Goal: Task Accomplishment & Management: Manage account settings

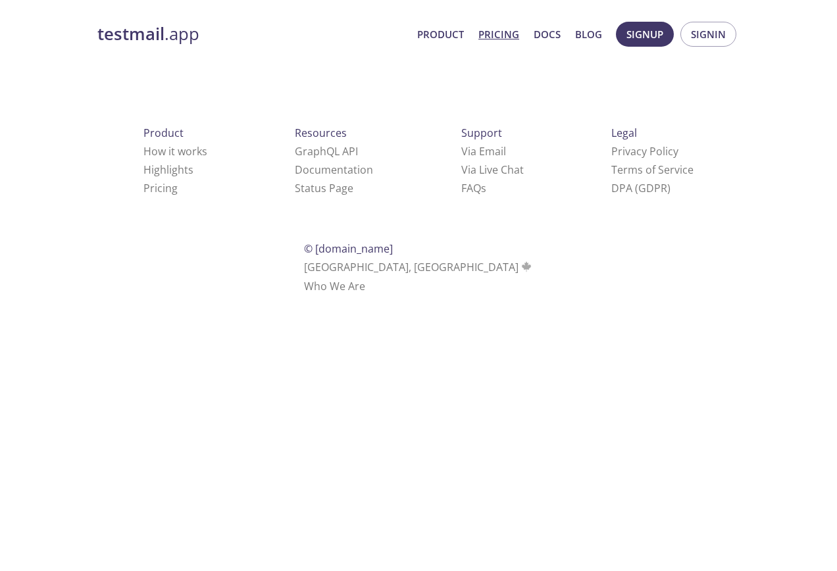
click at [499, 38] on link "Pricing" at bounding box center [498, 34] width 41 height 17
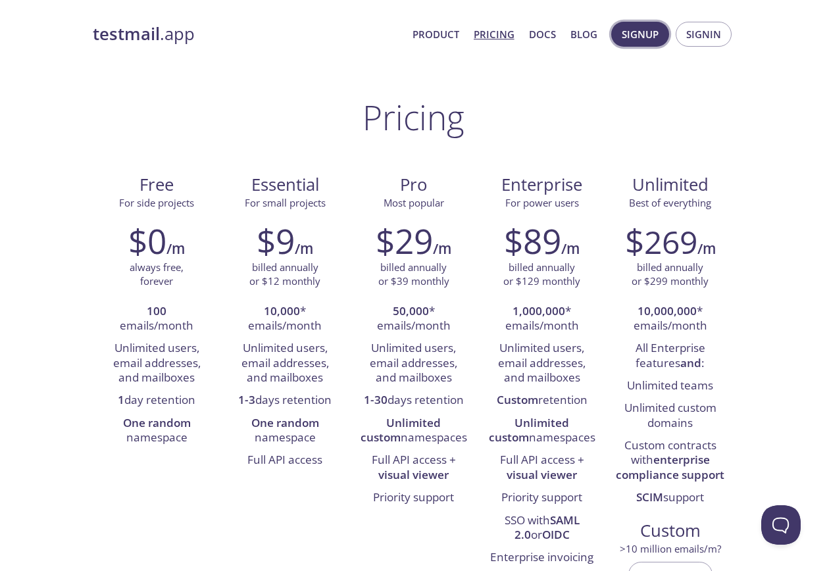
click at [640, 36] on span "Signup" at bounding box center [640, 34] width 37 height 17
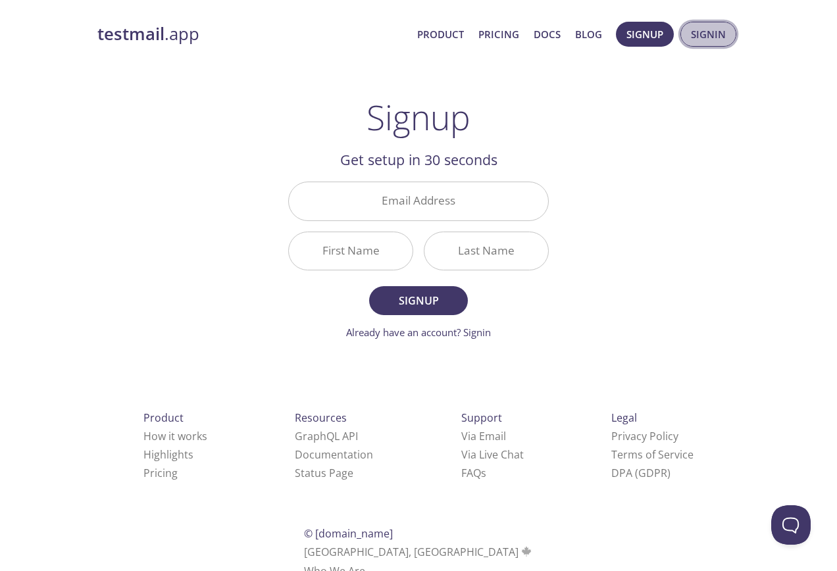
click at [698, 26] on span "Signin" at bounding box center [708, 34] width 35 height 17
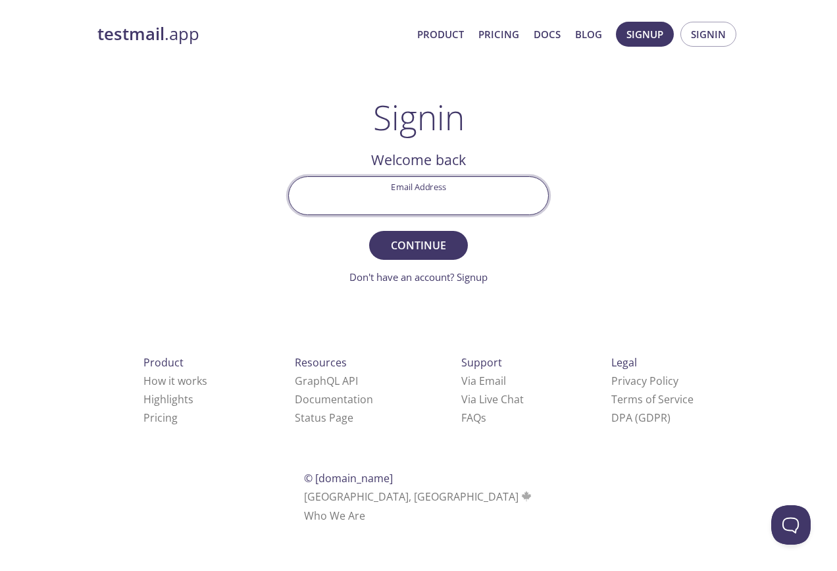
click at [441, 187] on input "Email Address" at bounding box center [418, 195] width 259 height 37
type input "[EMAIL_ADDRESS][DOMAIN_NAME]"
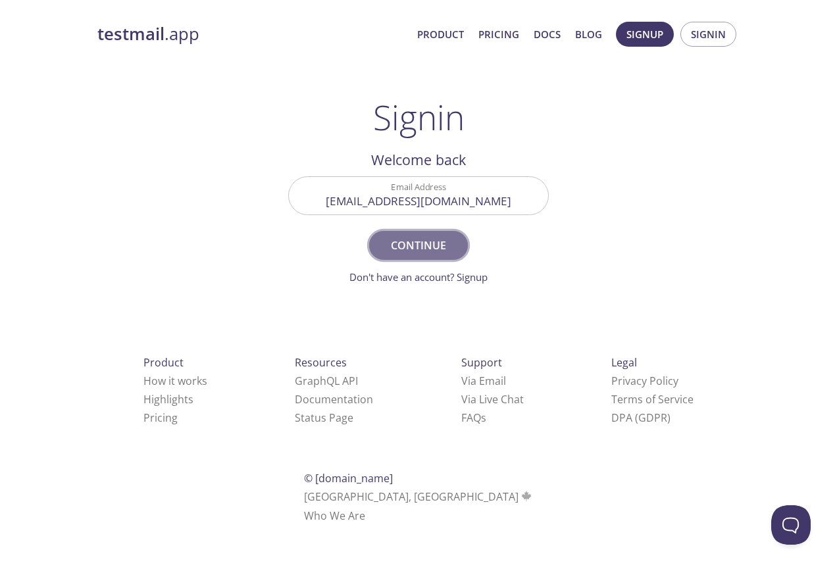
click at [421, 243] on span "Continue" at bounding box center [418, 245] width 70 height 18
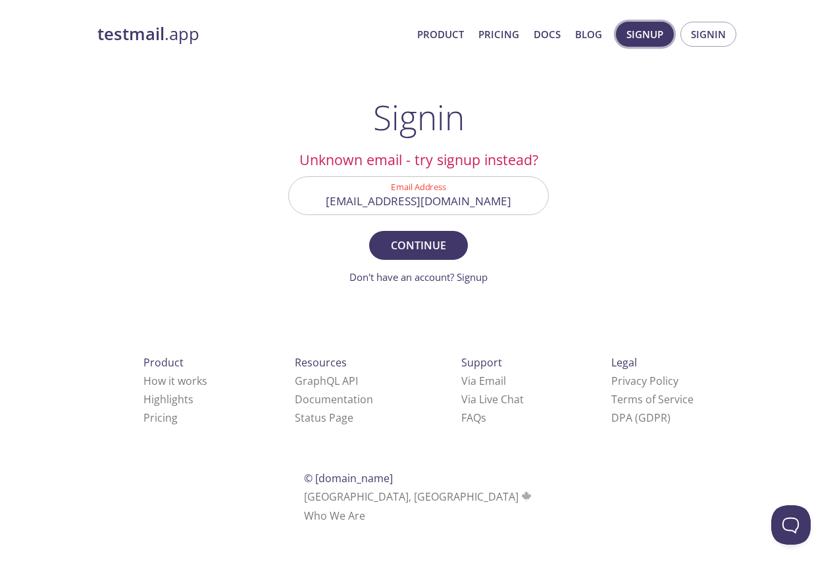
click at [658, 29] on span "Signup" at bounding box center [644, 34] width 37 height 17
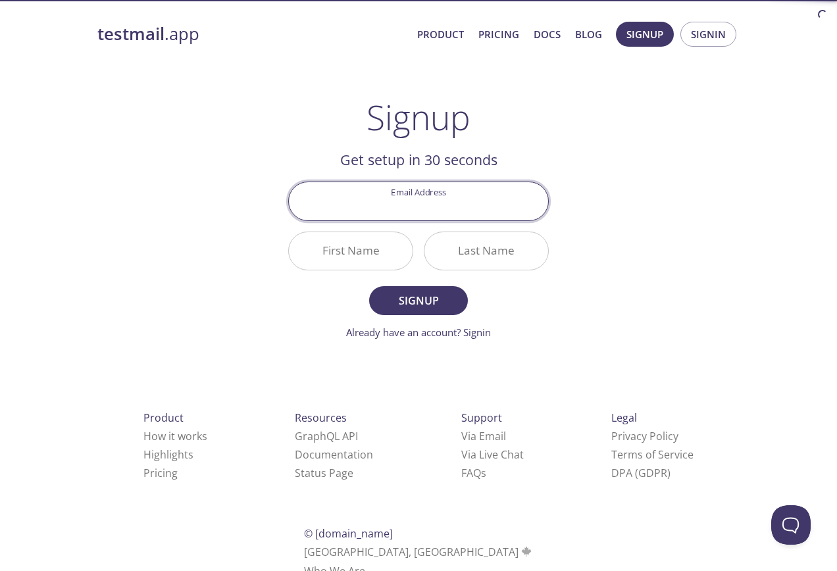
click at [425, 207] on input "Email Address" at bounding box center [418, 200] width 259 height 37
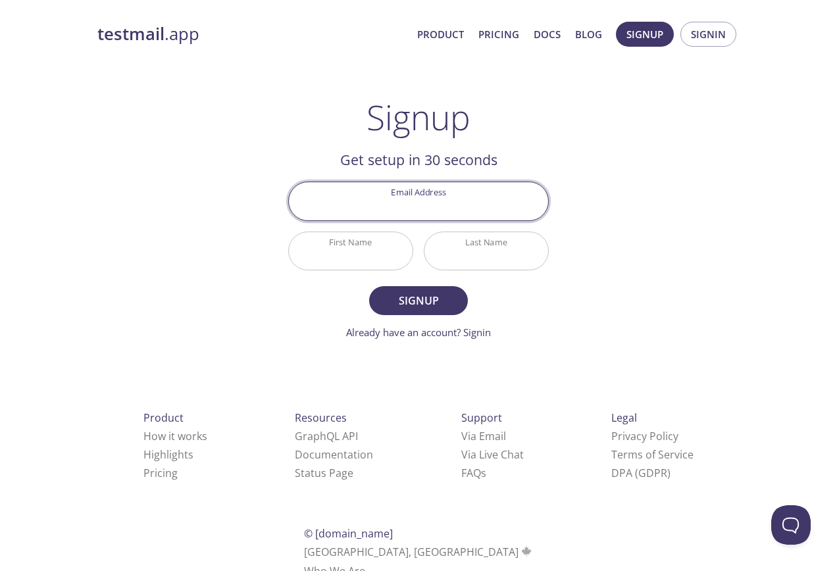
type input "[EMAIL_ADDRESS][DOMAIN_NAME]"
type input "Khaled-elbadawy"
type input "khaled-elbadawy"
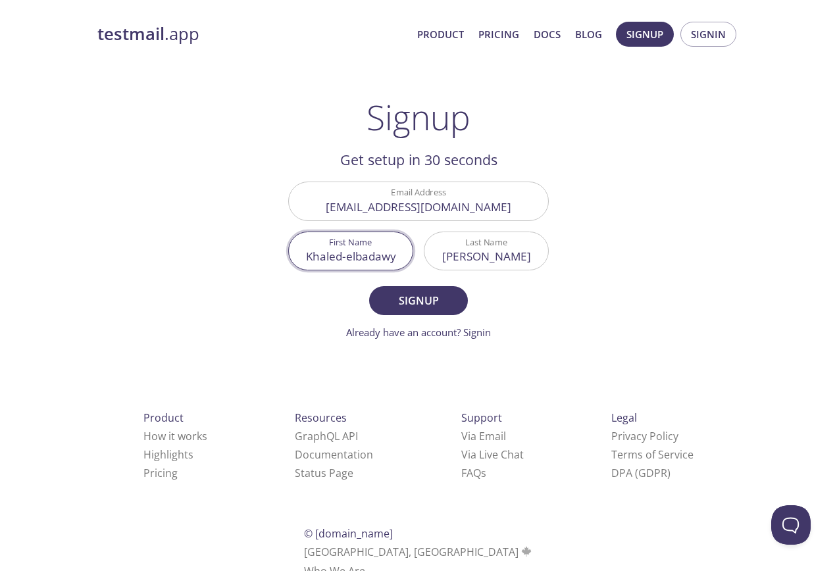
drag, startPoint x: 385, startPoint y: 258, endPoint x: 343, endPoint y: 256, distance: 42.8
click at [342, 259] on input "Khaled-elbadawy" at bounding box center [351, 250] width 124 height 37
type input "Khaled"
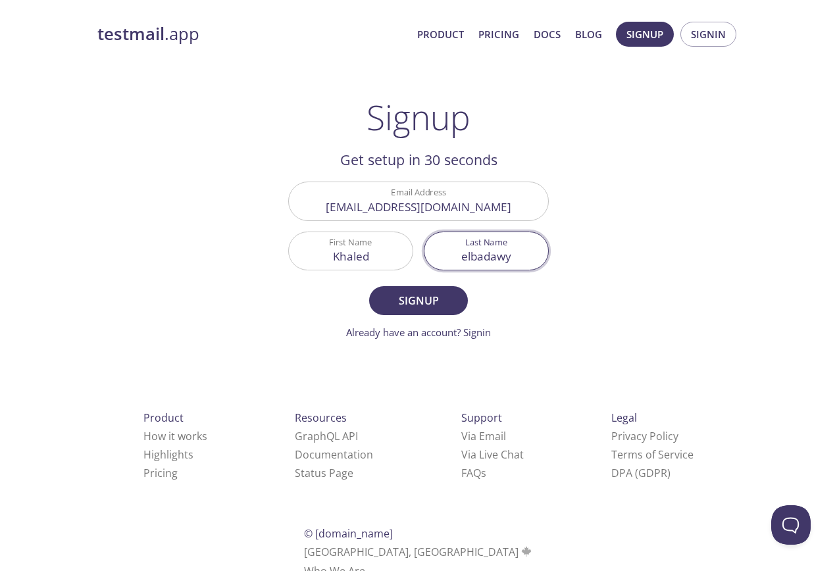
drag, startPoint x: 479, startPoint y: 260, endPoint x: 399, endPoint y: 262, distance: 80.3
click at [399, 262] on div "Email Address khaledelbadawy@metmans.edu.eg First Name Khaled Last Name elbadawy" at bounding box center [418, 225] width 271 height 99
type input "elbadawy"
click at [405, 304] on span "Signup" at bounding box center [418, 300] width 70 height 18
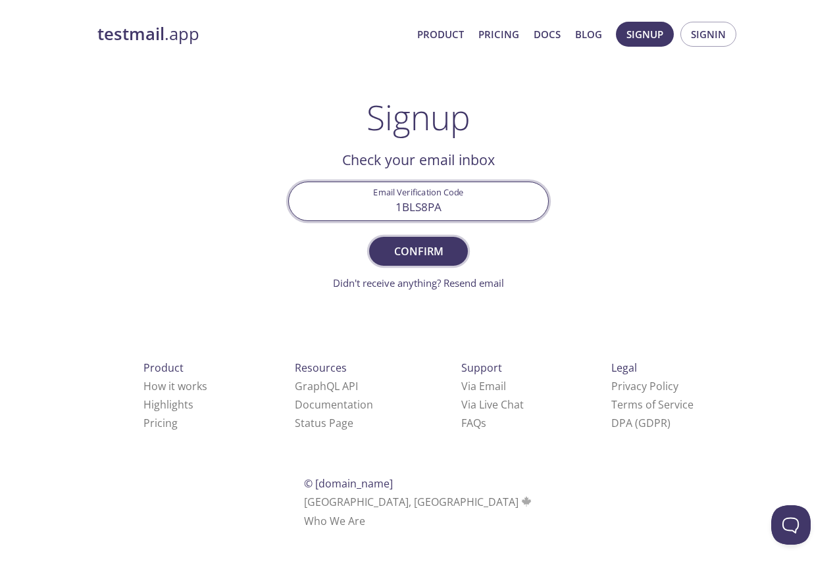
type input "1BLS8PA"
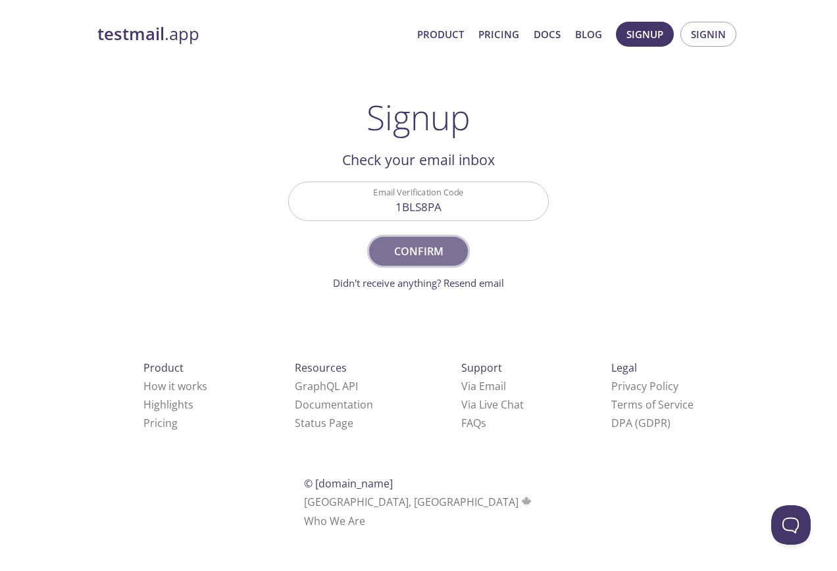
click at [427, 256] on span "Confirm" at bounding box center [418, 251] width 70 height 18
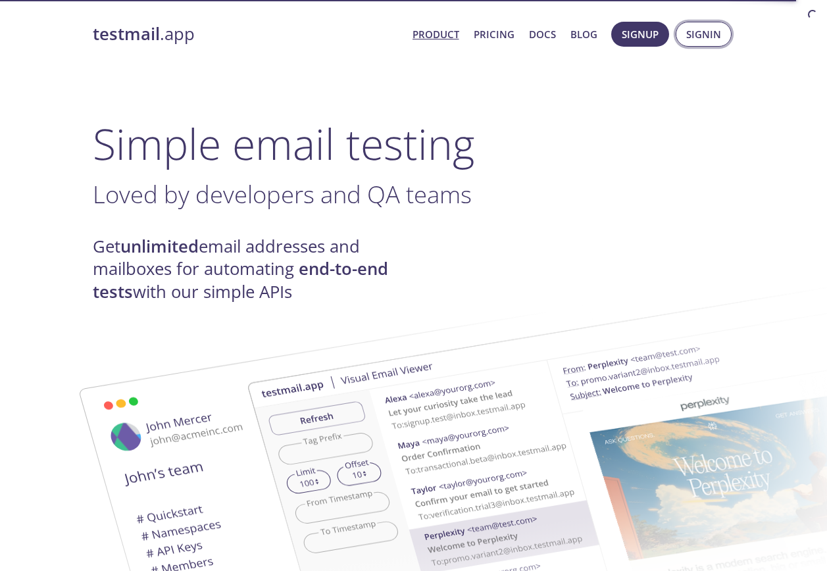
click at [715, 31] on span "Signin" at bounding box center [703, 34] width 35 height 17
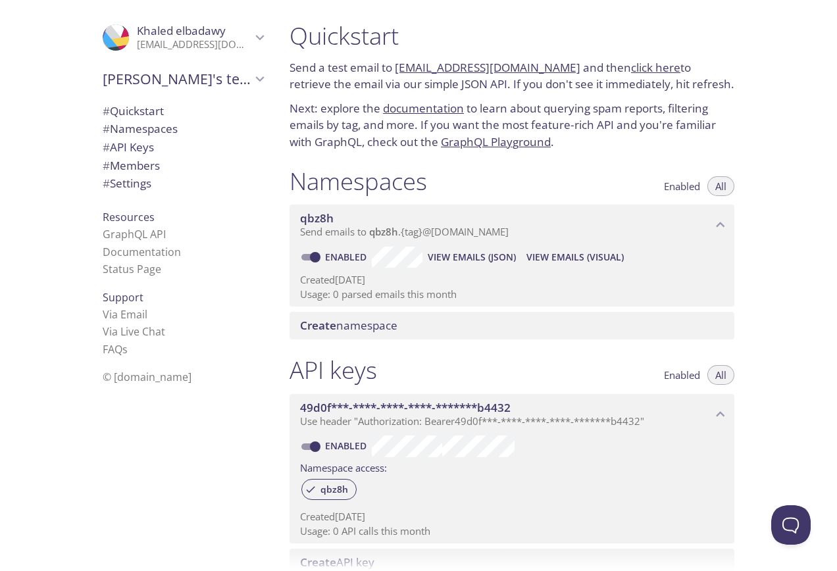
click at [522, 68] on link "[EMAIL_ADDRESS][DOMAIN_NAME]" at bounding box center [487, 67] width 185 height 15
drag, startPoint x: 527, startPoint y: 67, endPoint x: 484, endPoint y: 37, distance: 52.4
click at [481, 27] on h1 "Quickstart" at bounding box center [511, 36] width 445 height 30
click at [679, 186] on span "Enabled" at bounding box center [682, 186] width 36 height 0
click at [728, 181] on button "All" at bounding box center [720, 186] width 27 height 20
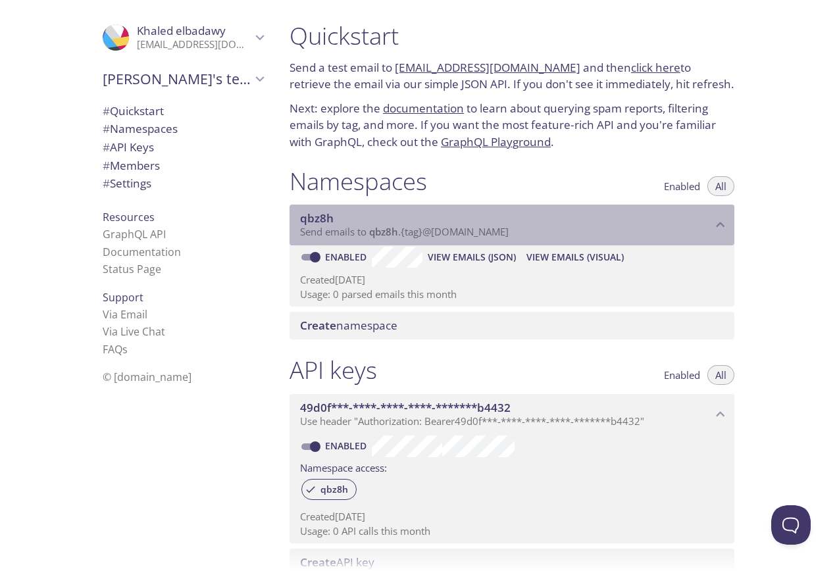
click at [716, 229] on icon "qbz8h namespace" at bounding box center [720, 224] width 17 height 17
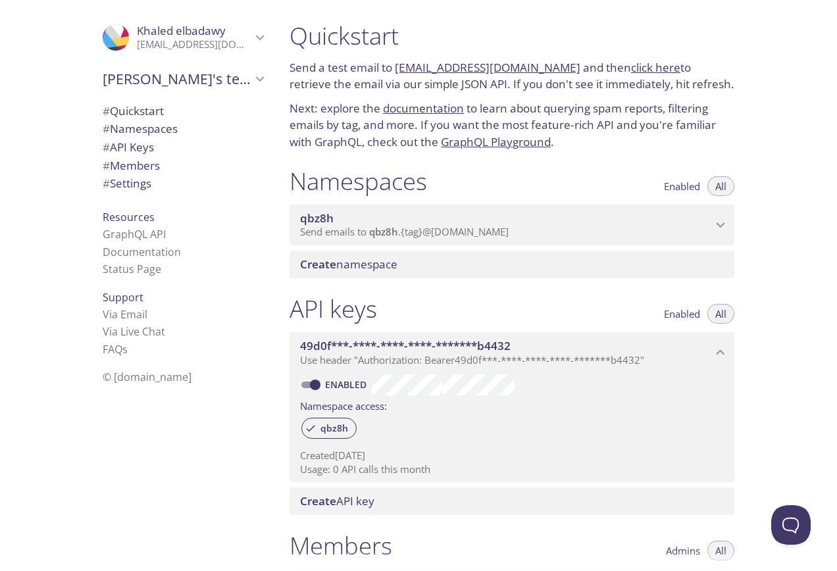
click at [716, 229] on icon "qbz8h namespace" at bounding box center [720, 224] width 17 height 17
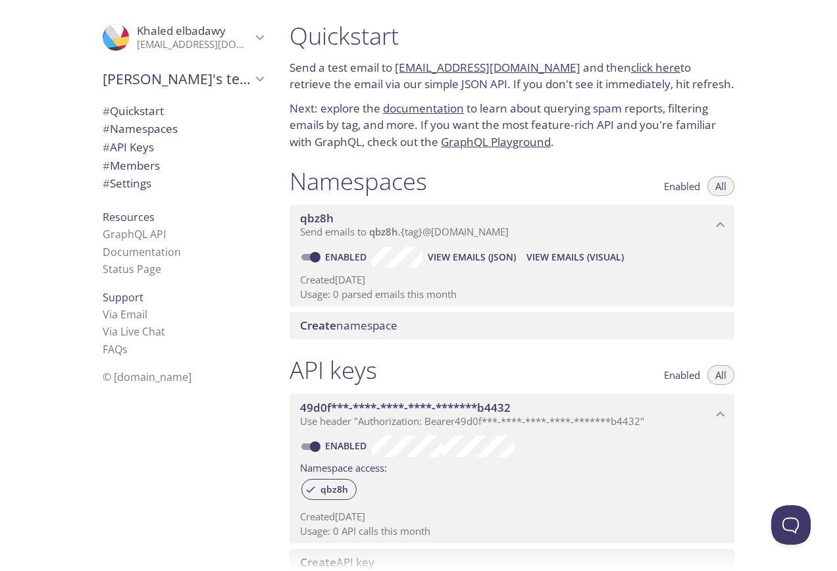
click at [635, 70] on link "click here" at bounding box center [655, 67] width 49 height 15
click at [164, 84] on span "[PERSON_NAME]'s team" at bounding box center [177, 79] width 149 height 18
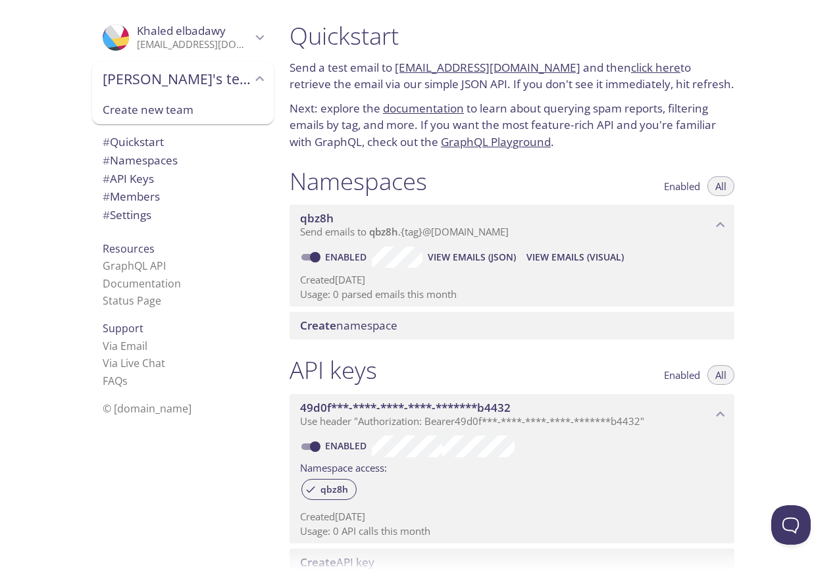
click at [164, 84] on span "[PERSON_NAME]'s team" at bounding box center [177, 79] width 149 height 18
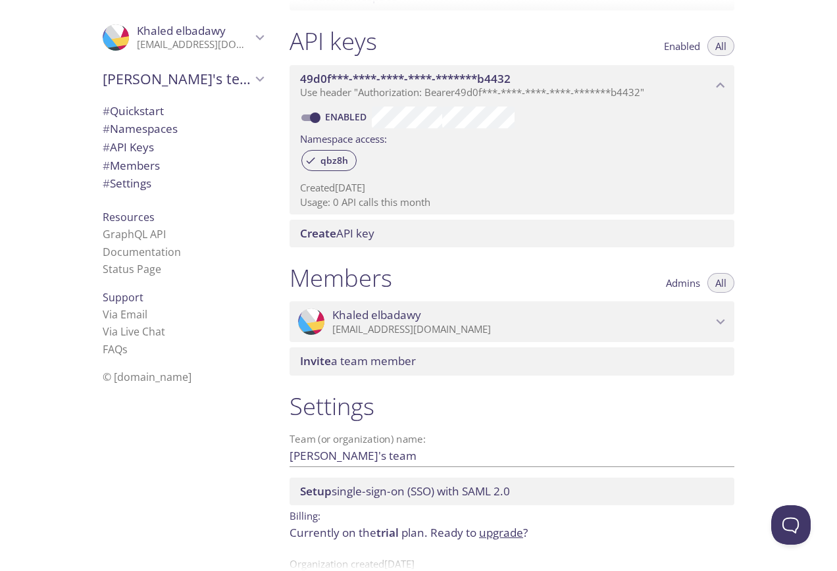
scroll to position [364, 0]
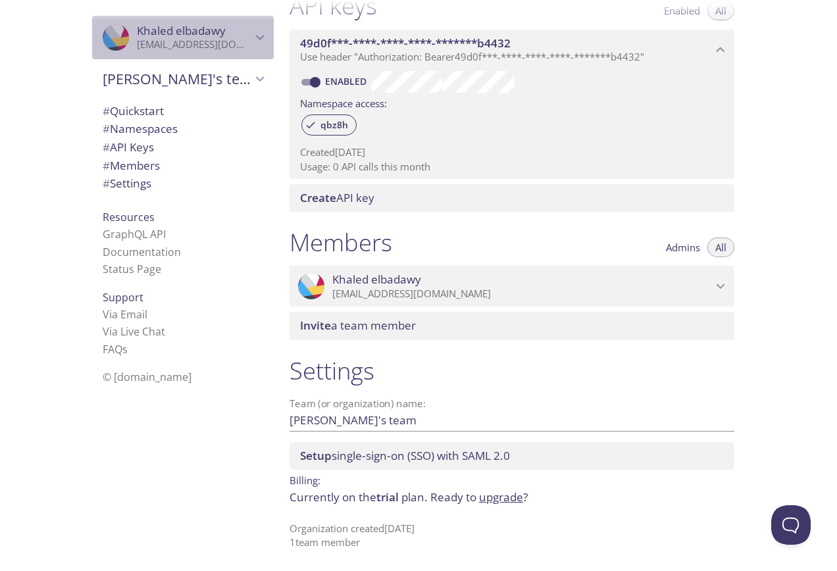
click at [111, 39] on icon "Khaled elbadawy" at bounding box center [125, 40] width 28 height 12
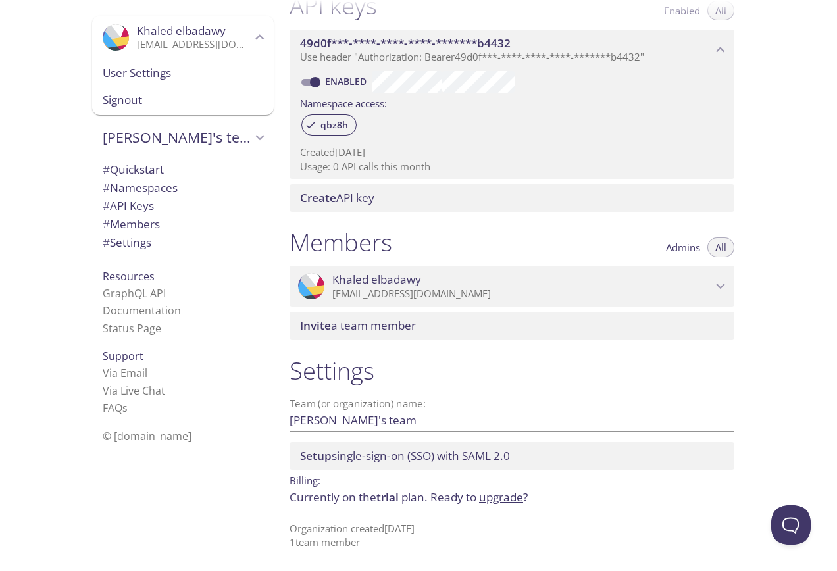
click at [29, 227] on div ".cls-1 { fill: #6d5ca8; } .cls-2 { fill: #3fc191; } .cls-3 { fill: #3b4752; } .…" at bounding box center [139, 285] width 279 height 571
click at [787, 212] on div "Quickstart Send a test email to qbz8h.test@inbox.testmail.app and then click he…" at bounding box center [558, 285] width 558 height 571
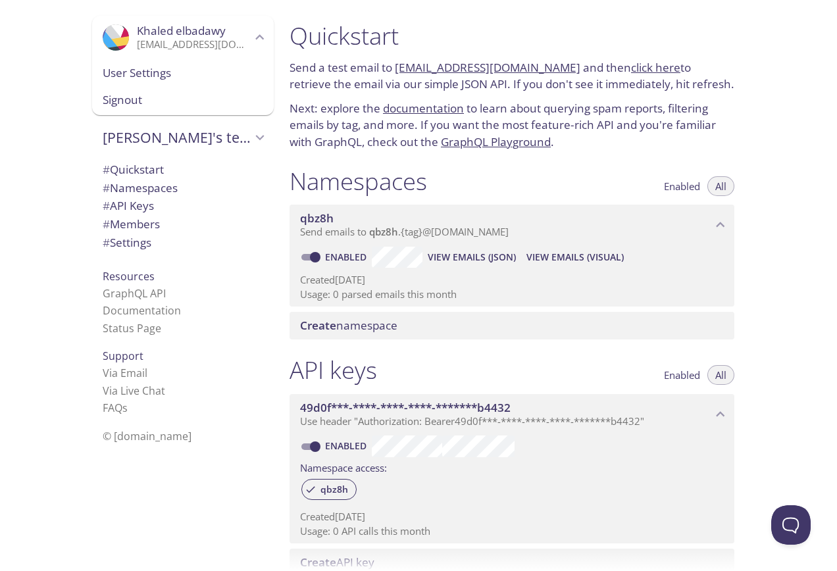
drag, startPoint x: 43, startPoint y: 124, endPoint x: 95, endPoint y: 39, distance: 100.4
click at [43, 124] on div ".cls-1 { fill: #6d5ca8; } .cls-2 { fill: #3fc191; } .cls-3 { fill: #3b4752; } .…" at bounding box center [139, 285] width 279 height 571
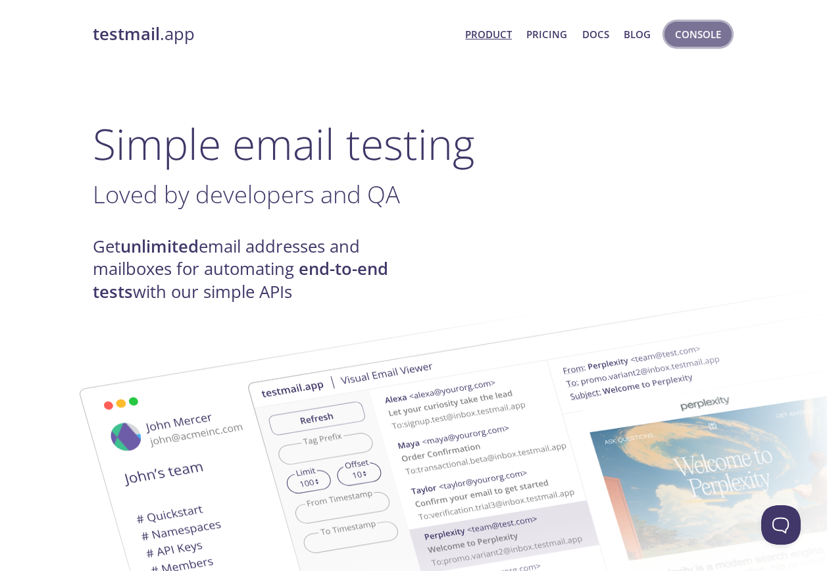
click at [689, 38] on span "Console" at bounding box center [698, 34] width 46 height 17
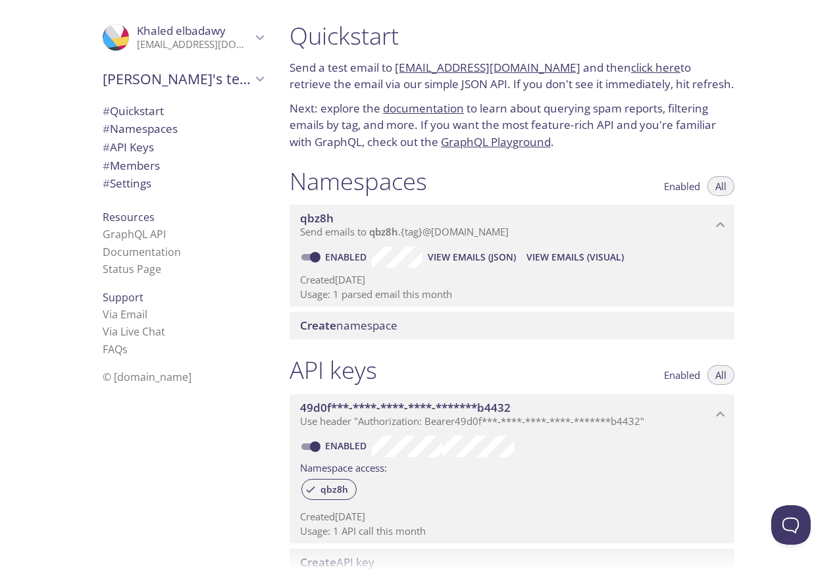
click at [421, 112] on link "documentation" at bounding box center [423, 108] width 81 height 15
click at [119, 114] on span "# Quickstart" at bounding box center [133, 110] width 61 height 15
click at [116, 136] on span "# Namespaces" at bounding box center [140, 128] width 75 height 15
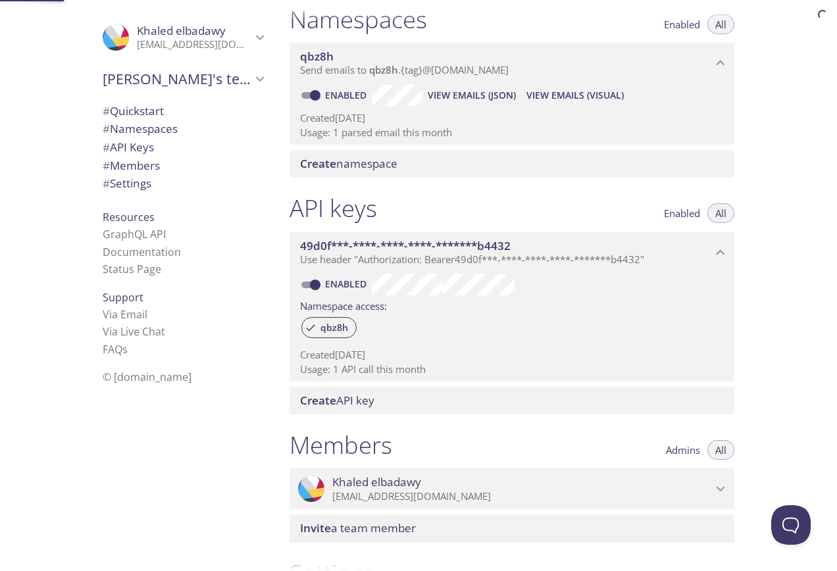
scroll to position [166, 0]
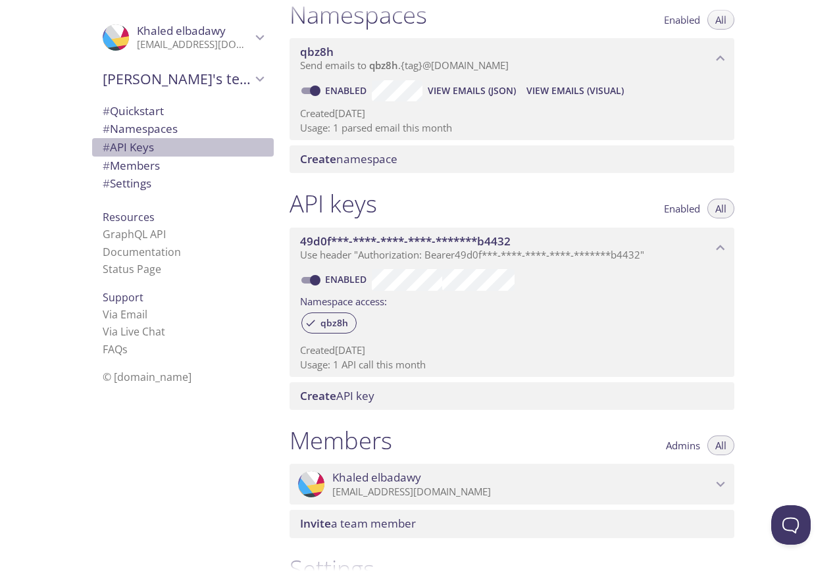
click at [116, 149] on span "# API Keys" at bounding box center [128, 146] width 51 height 15
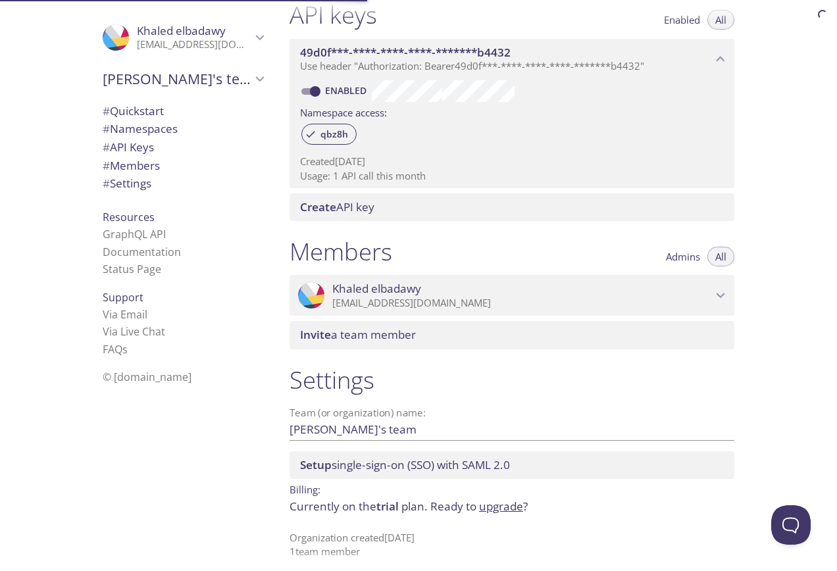
click at [118, 158] on span "# Members" at bounding box center [131, 165] width 57 height 15
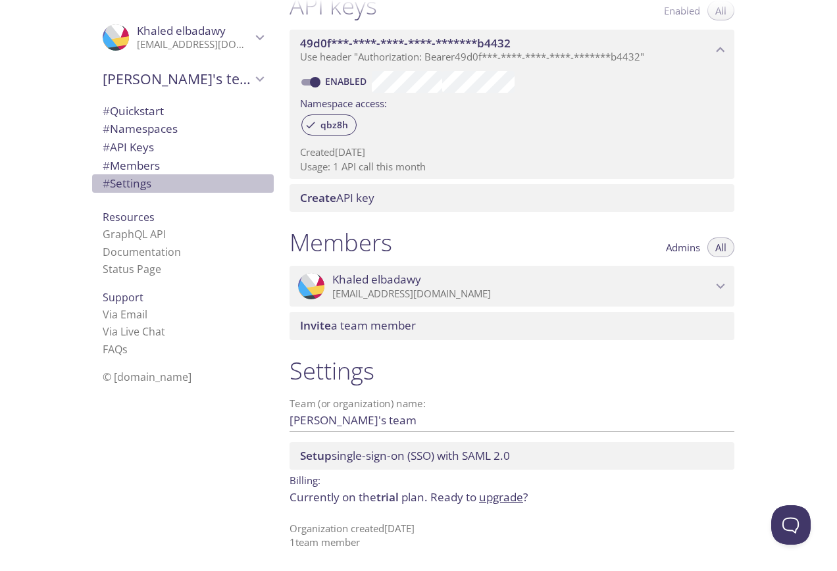
click at [121, 181] on span "# Settings" at bounding box center [127, 183] width 49 height 15
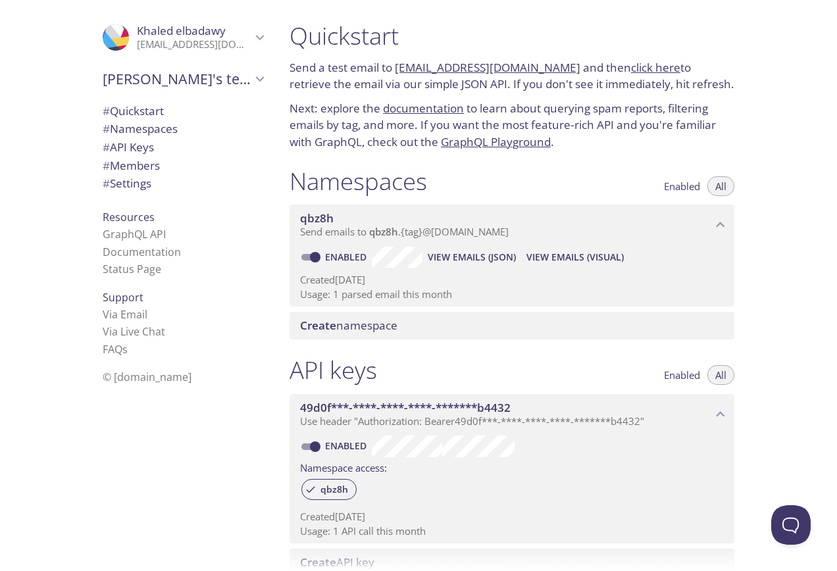
click at [635, 68] on link "click here" at bounding box center [655, 67] width 49 height 15
click at [648, 69] on link "click here" at bounding box center [655, 67] width 49 height 15
click at [601, 262] on span "View Emails (Visual)" at bounding box center [574, 257] width 97 height 16
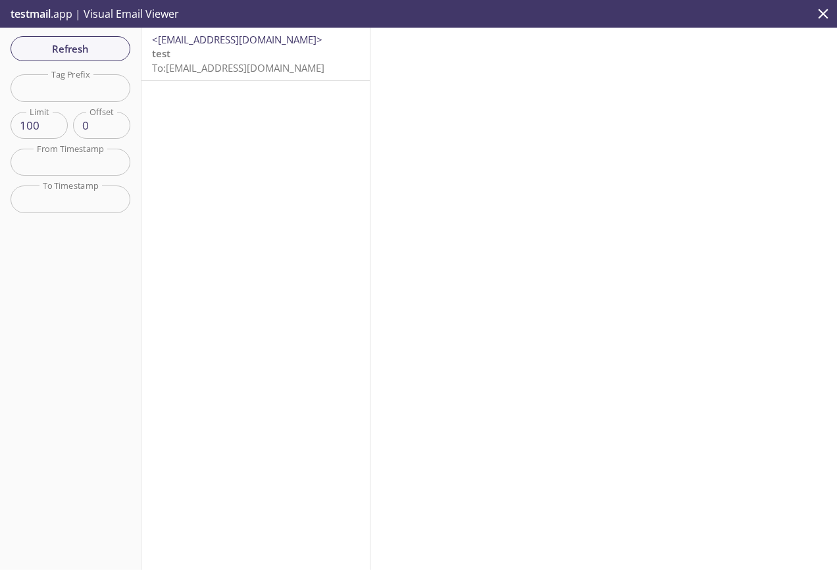
click at [195, 171] on div "<[EMAIL_ADDRESS][DOMAIN_NAME]> test To: [EMAIL_ADDRESS][DOMAIN_NAME]" at bounding box center [255, 299] width 229 height 542
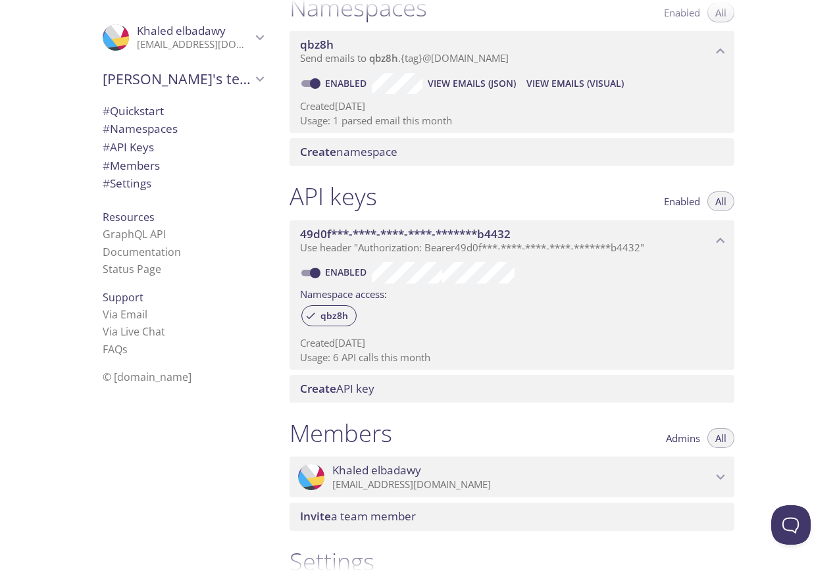
scroll to position [197, 0]
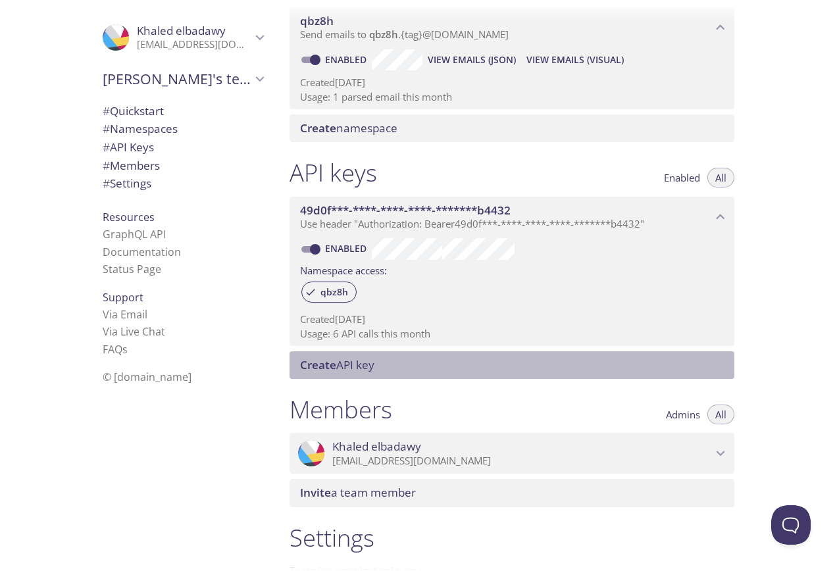
click at [343, 373] on div "Create API key" at bounding box center [511, 365] width 445 height 28
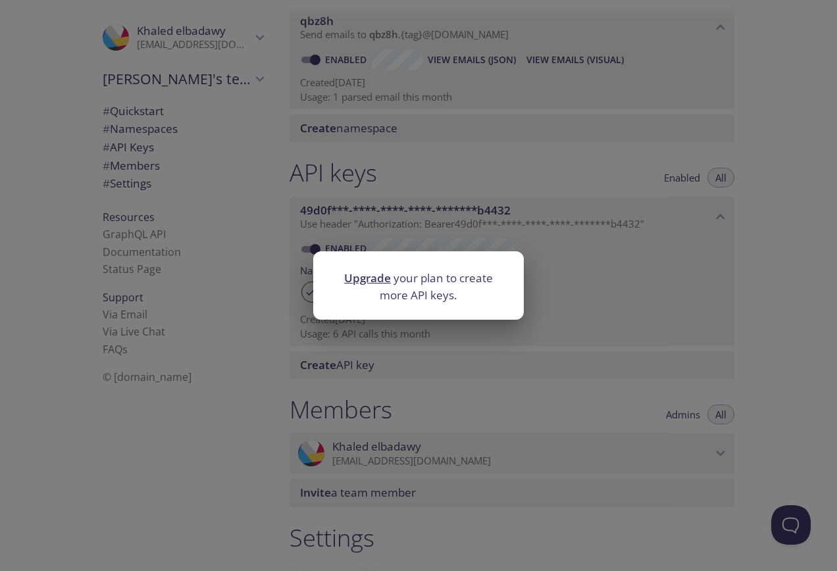
click at [207, 449] on div "Upgrade your plan to create more API keys." at bounding box center [418, 285] width 837 height 571
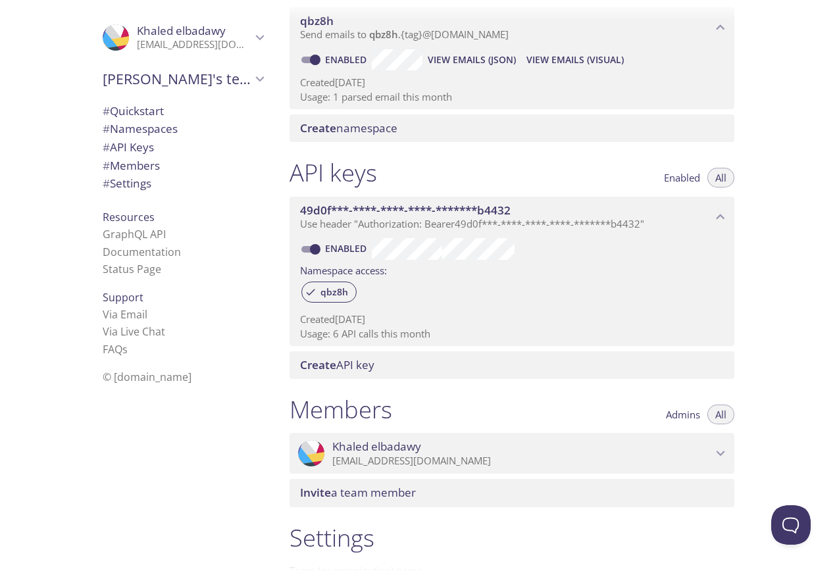
scroll to position [364, 0]
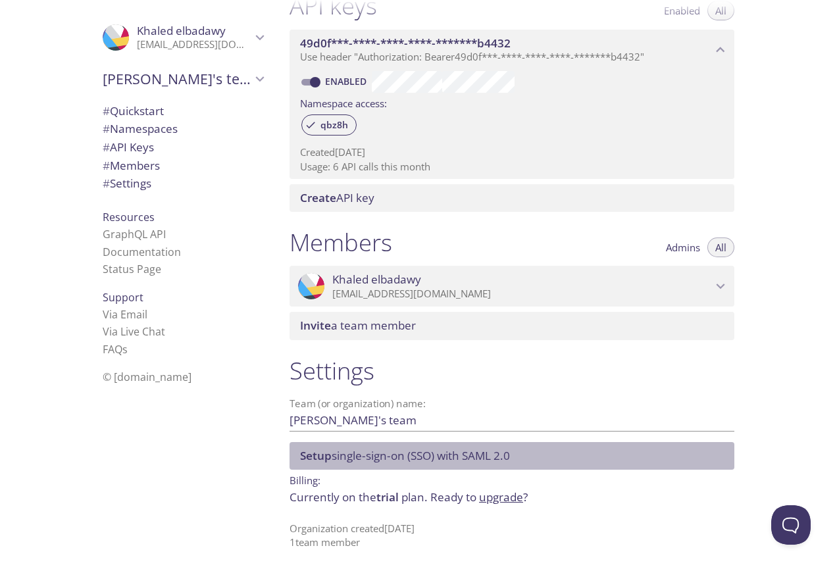
click at [353, 451] on span "Setup single-sign-on (SSO) with SAML 2.0" at bounding box center [405, 455] width 210 height 15
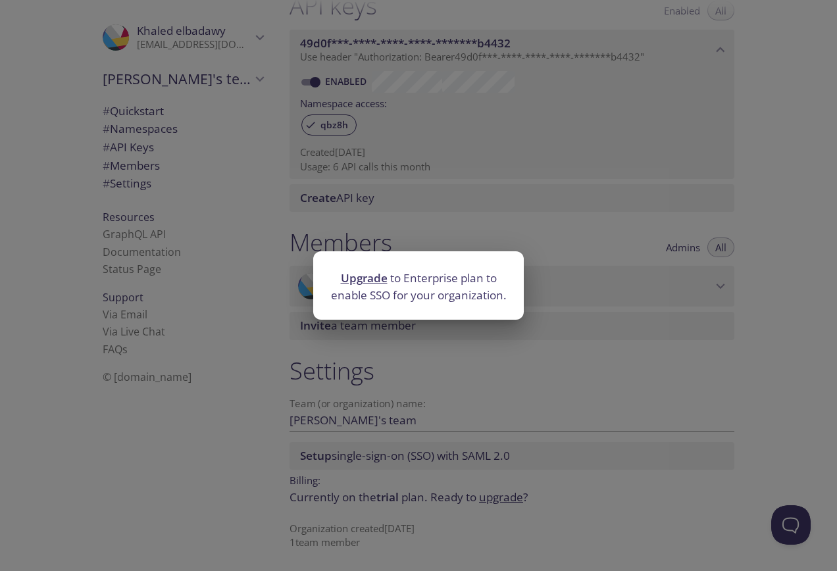
click at [422, 400] on div "Upgrade to Enterprise plan to enable SSO for your organization." at bounding box center [418, 285] width 837 height 571
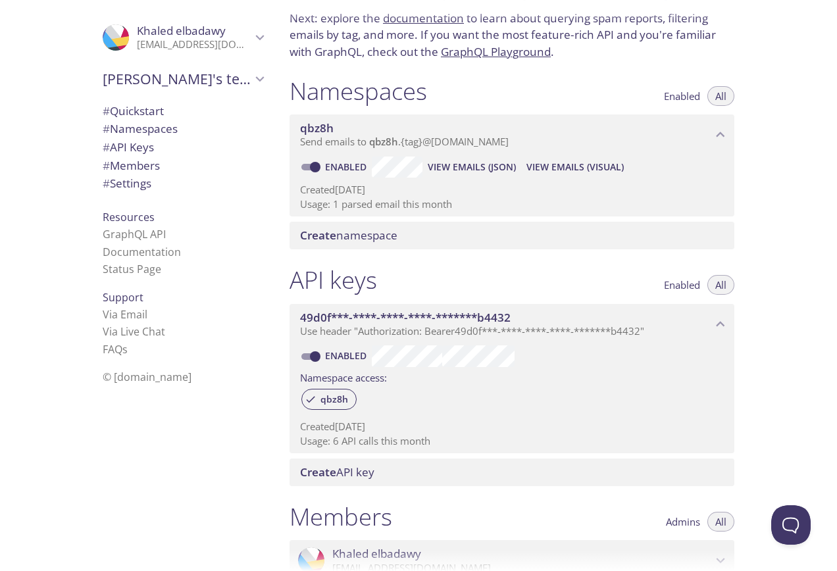
scroll to position [0, 0]
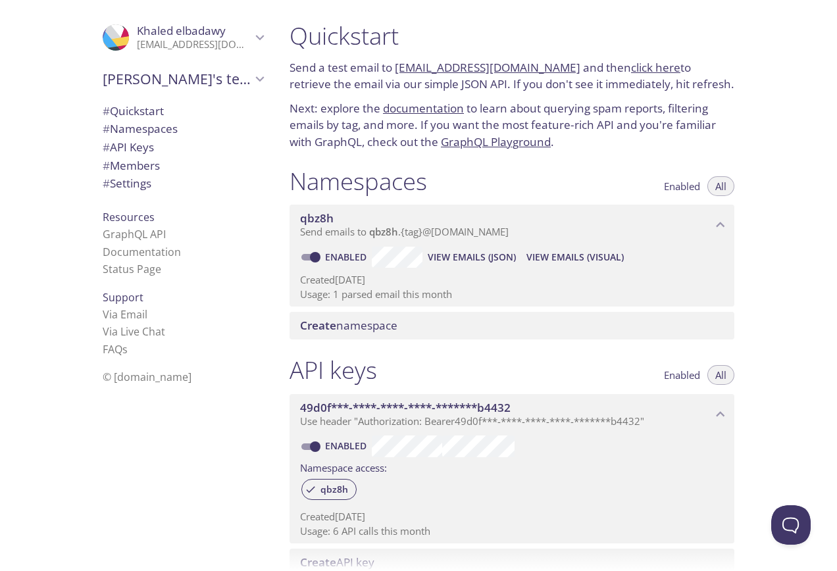
click at [380, 318] on div "Create namespace" at bounding box center [511, 326] width 445 height 28
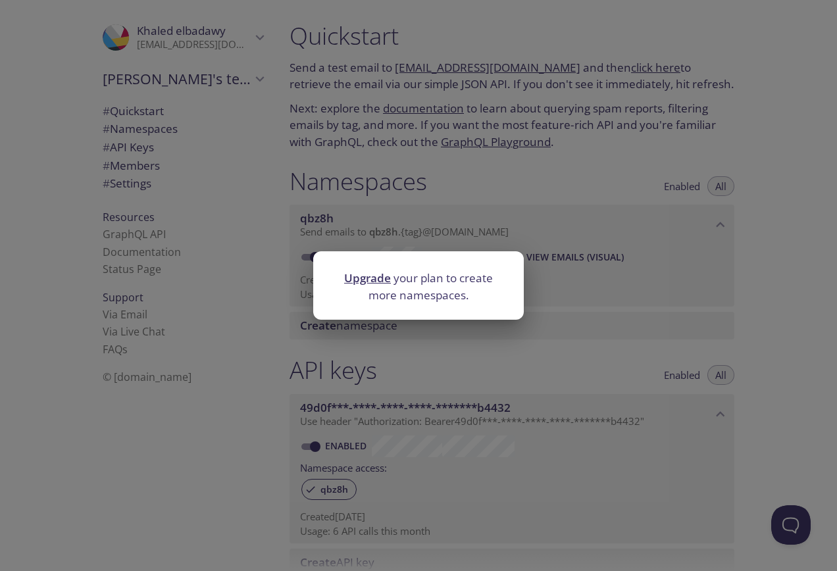
click at [392, 360] on div "Upgrade your plan to create more namespaces." at bounding box center [418, 285] width 837 height 571
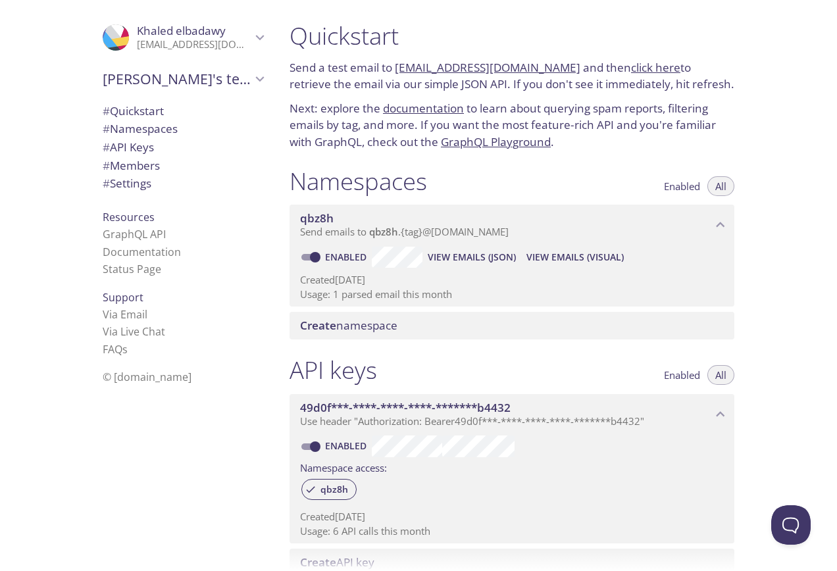
click at [466, 275] on p "Created 4 Oct 2025" at bounding box center [512, 280] width 424 height 14
click at [370, 408] on span "49d0f***-****-****-****-*******b4432" at bounding box center [405, 407] width 210 height 15
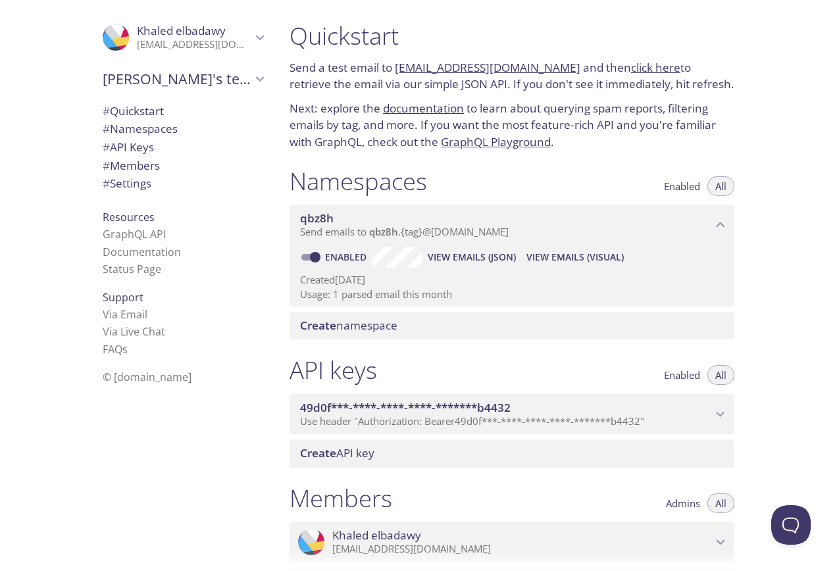
click at [370, 408] on span "49d0f***-****-****-****-*******b4432" at bounding box center [405, 407] width 210 height 15
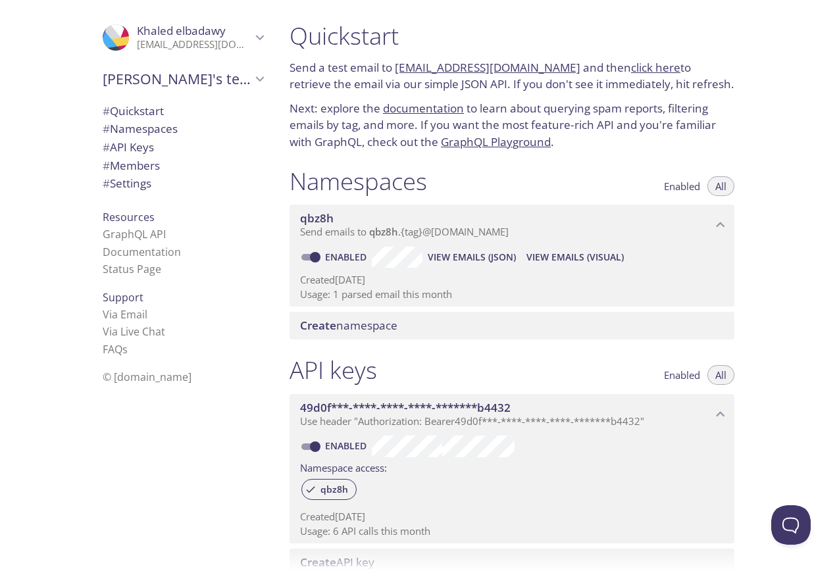
click at [370, 408] on span "49d0f***-****-****-****-*******b4432" at bounding box center [405, 407] width 210 height 15
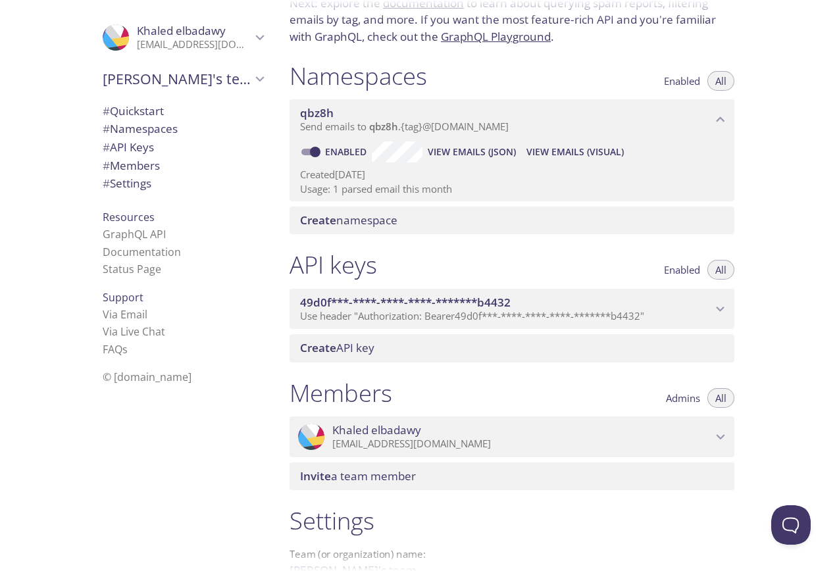
scroll to position [132, 0]
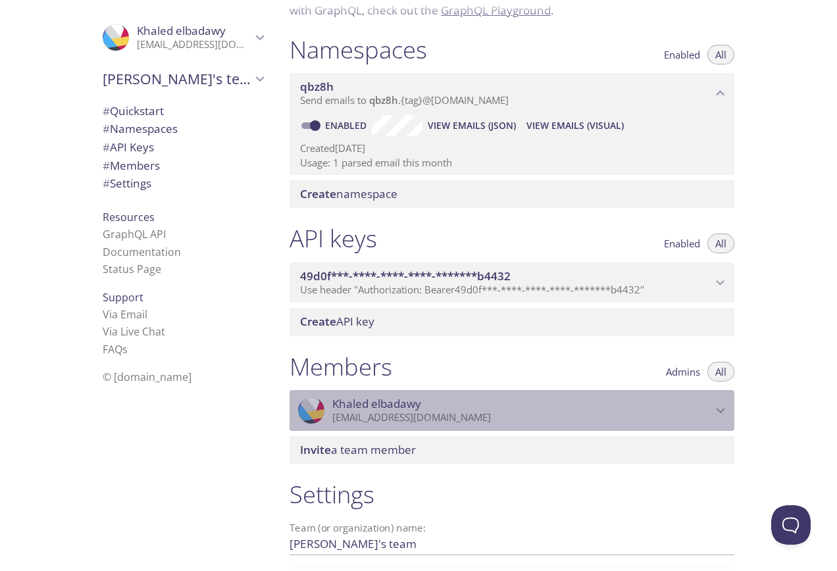
click at [347, 410] on span "Khaled elbadawy" at bounding box center [376, 404] width 89 height 14
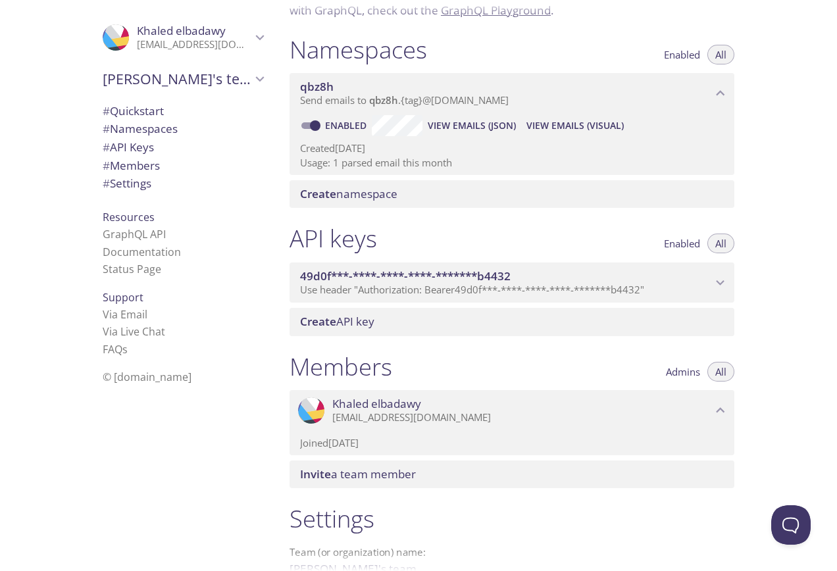
click at [347, 410] on span "Khaled elbadawy" at bounding box center [376, 404] width 89 height 14
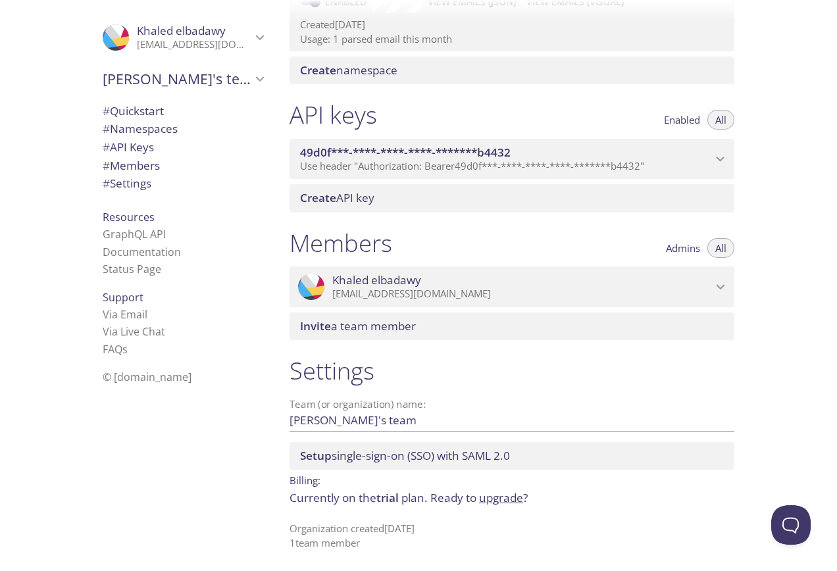
scroll to position [0, 0]
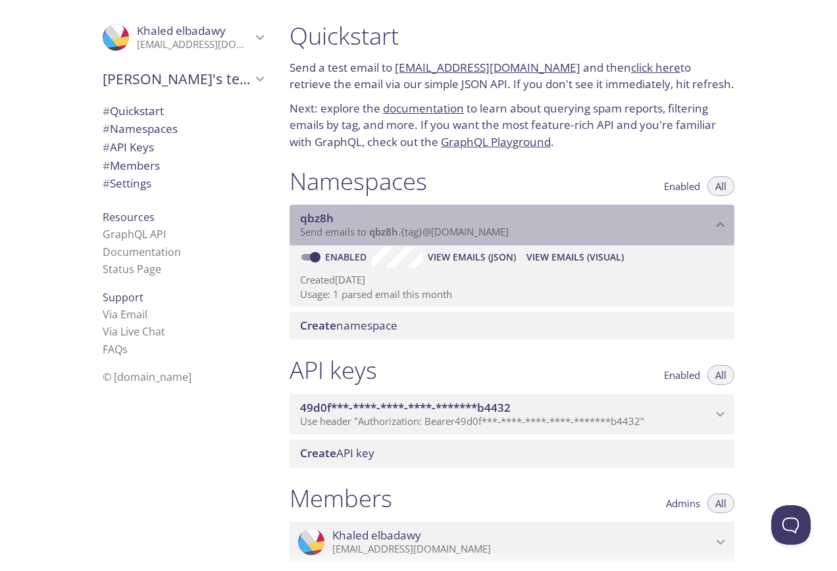
click at [349, 234] on span "Send emails to qbz8h . {tag} @inbox.testmail.app" at bounding box center [404, 231] width 209 height 13
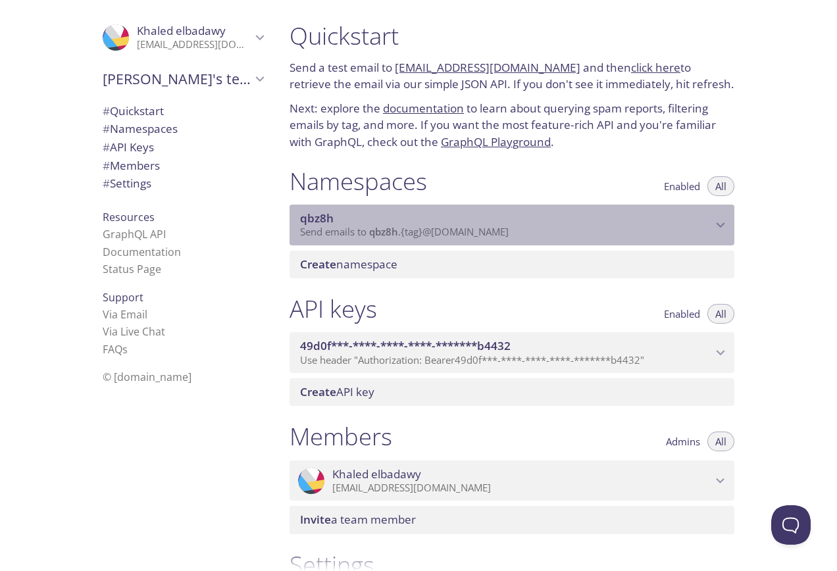
click at [359, 219] on span "qbz8h" at bounding box center [506, 218] width 412 height 14
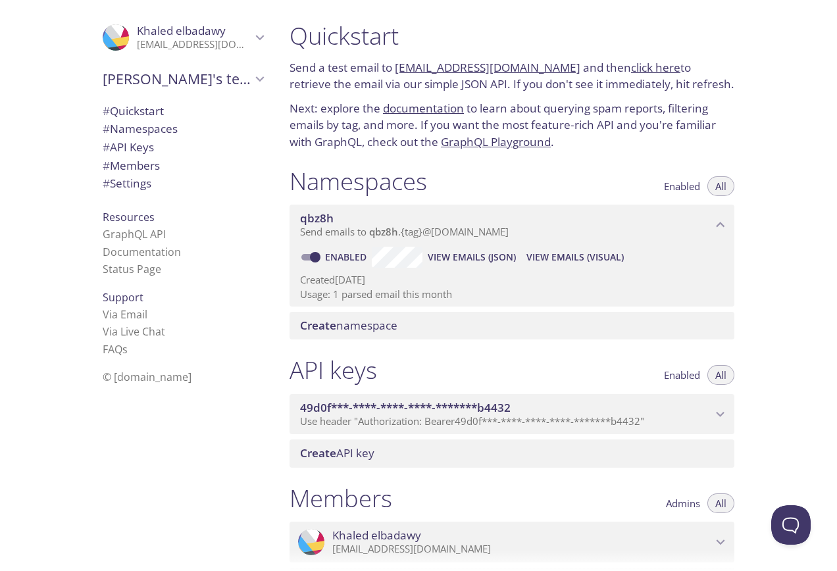
click at [362, 258] on link "Enabled" at bounding box center [347, 257] width 49 height 12
click at [339, 258] on input "Enabled" at bounding box center [314, 257] width 47 height 16
click at [362, 258] on link "Disabled" at bounding box center [348, 257] width 51 height 12
drag, startPoint x: 303, startPoint y: 254, endPoint x: 310, endPoint y: 257, distance: 8.6
click at [310, 257] on input "Disabled" at bounding box center [304, 257] width 47 height 16
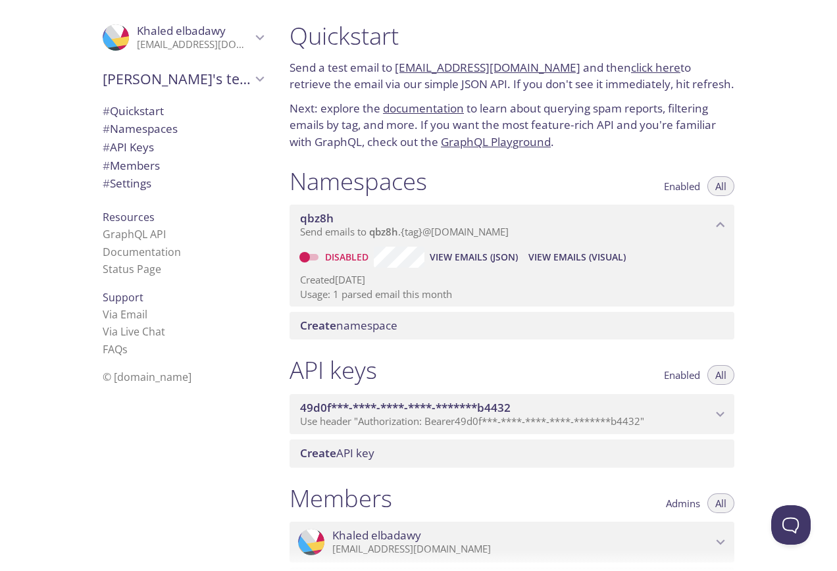
checkbox input "true"
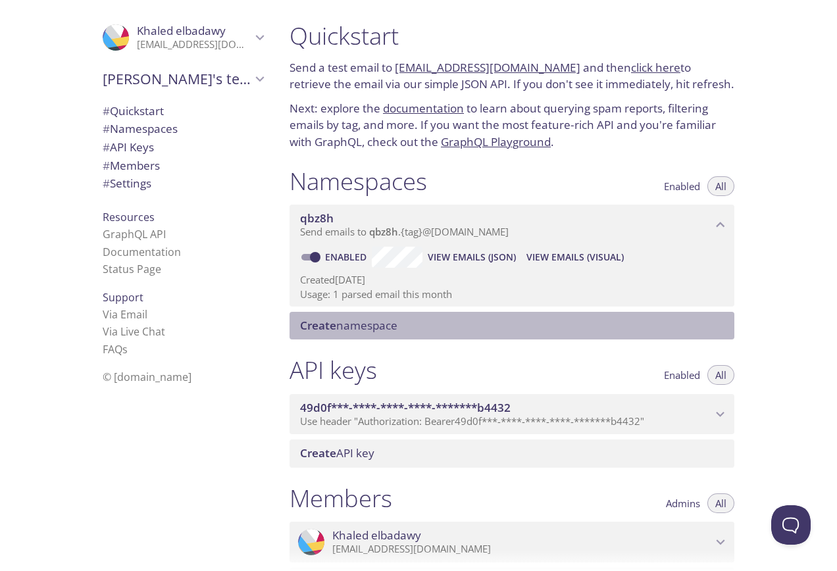
click at [345, 322] on span "Create namespace" at bounding box center [348, 325] width 97 height 15
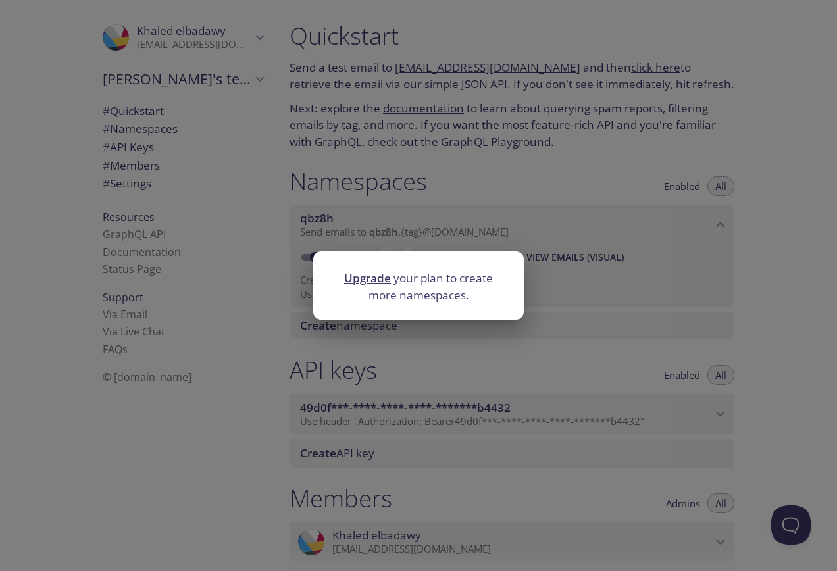
drag, startPoint x: 418, startPoint y: 358, endPoint x: 237, endPoint y: 346, distance: 181.3
click at [416, 358] on div "Upgrade your plan to create more namespaces." at bounding box center [418, 285] width 837 height 571
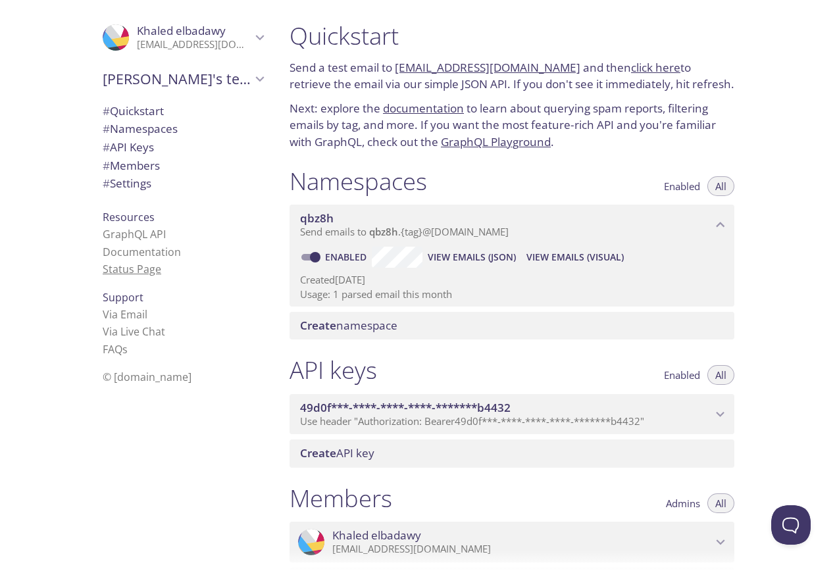
click at [136, 270] on link "Status Page" at bounding box center [132, 269] width 59 height 14
click at [464, 145] on link "GraphQL Playground" at bounding box center [496, 141] width 110 height 15
click at [349, 326] on span "Create namespace" at bounding box center [348, 325] width 97 height 15
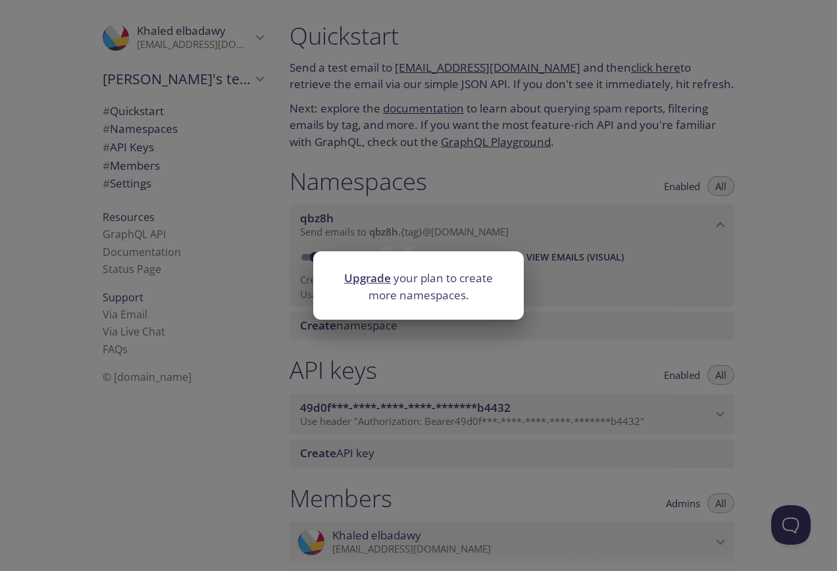
click at [441, 372] on div "Upgrade your plan to create more namespaces." at bounding box center [418, 285] width 837 height 571
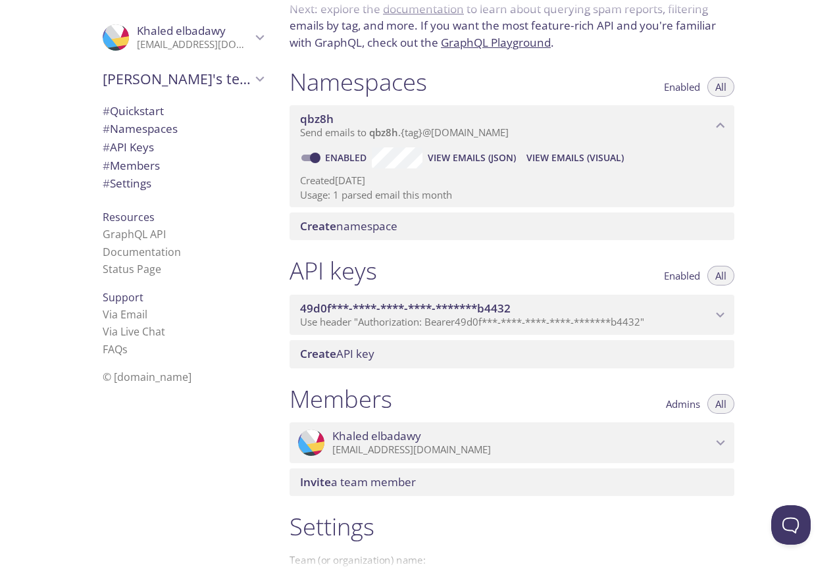
scroll to position [58, 0]
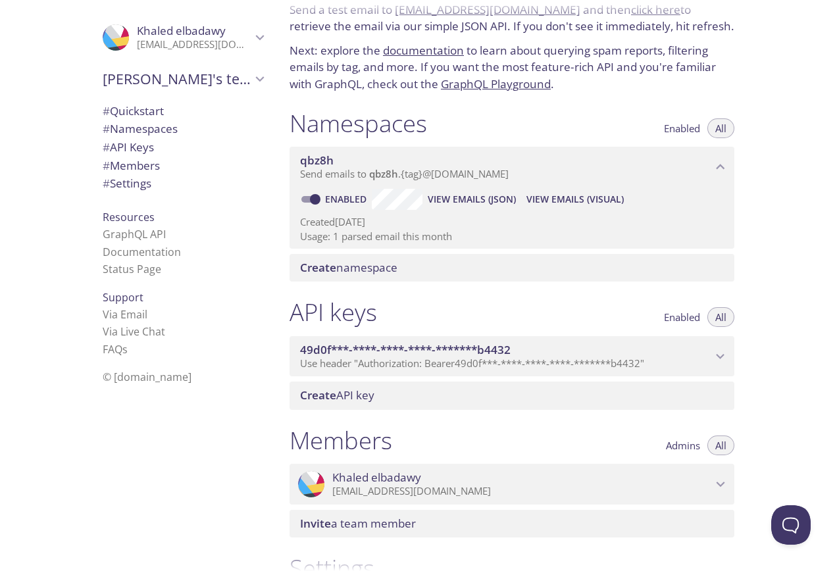
click at [332, 161] on span "qbz8h" at bounding box center [317, 160] width 34 height 15
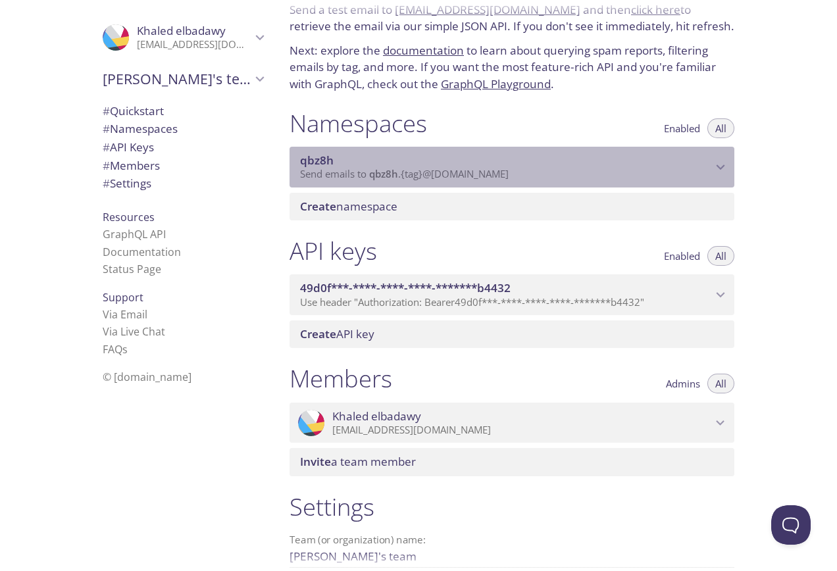
click at [332, 161] on span "qbz8h" at bounding box center [317, 160] width 34 height 15
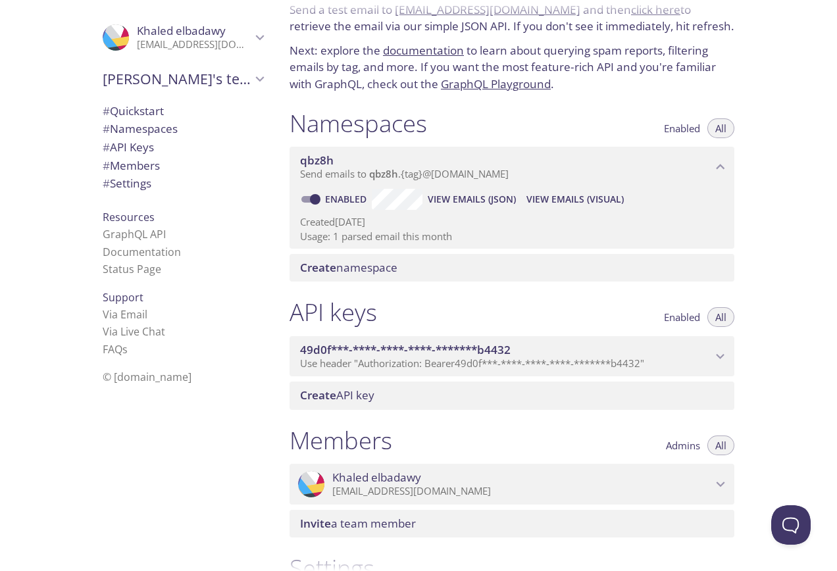
click at [383, 170] on span "qbz8h" at bounding box center [383, 173] width 29 height 13
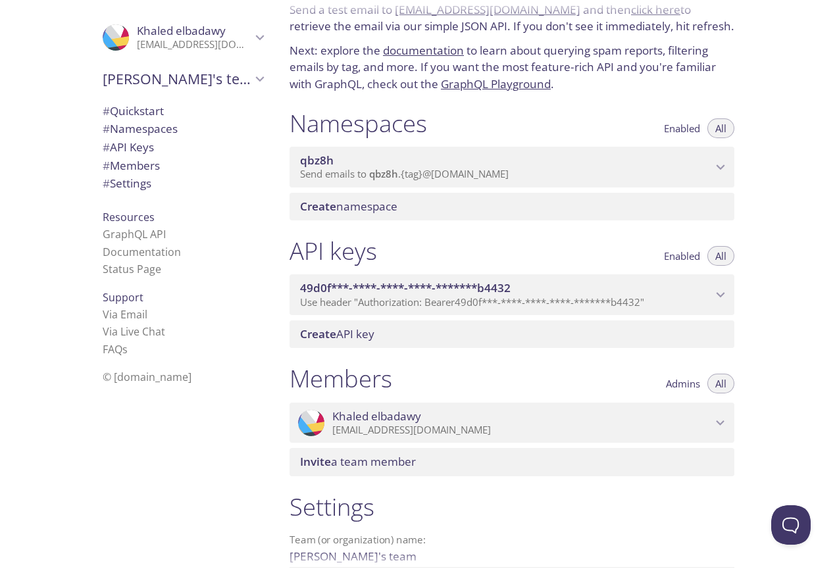
click at [425, 178] on span "Send emails to qbz8h . {tag} @inbox.testmail.app" at bounding box center [404, 173] width 209 height 13
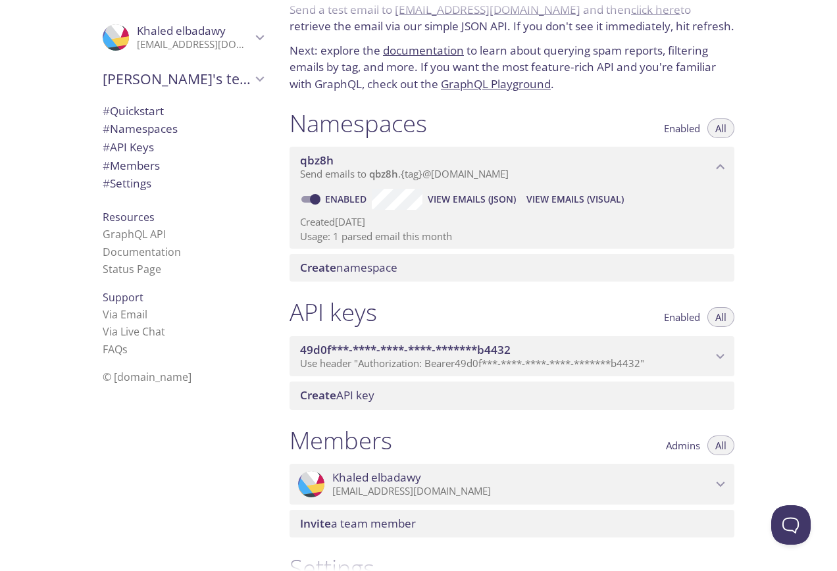
click at [689, 128] on span "Enabled" at bounding box center [682, 128] width 36 height 0
click at [722, 128] on span "All" at bounding box center [720, 128] width 11 height 0
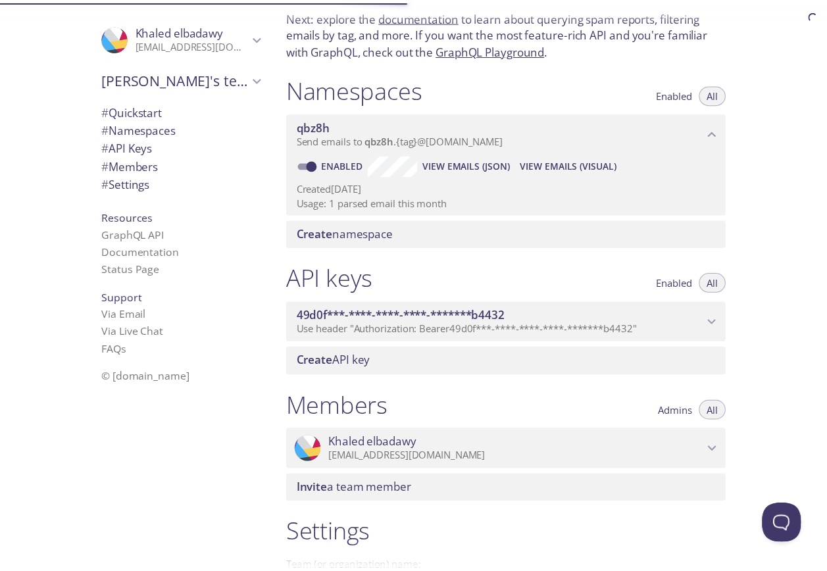
scroll to position [58, 0]
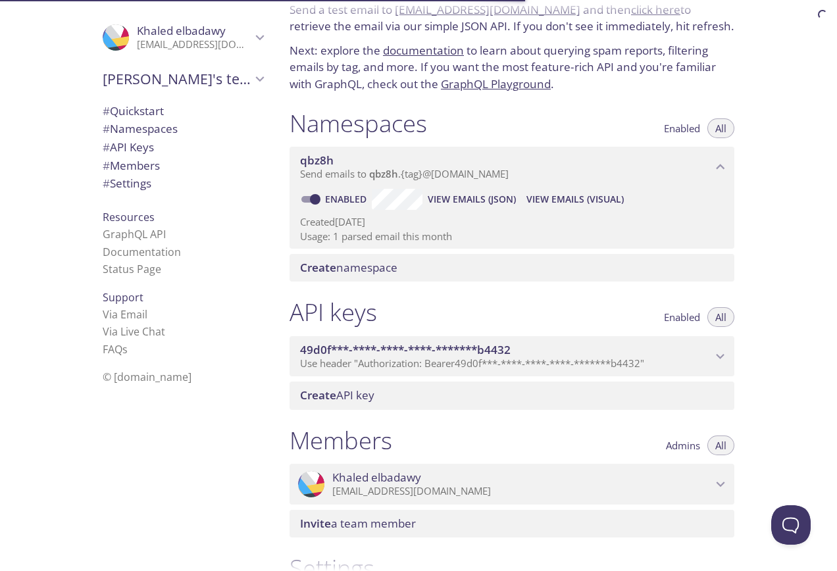
click at [387, 275] on span "Create namespace" at bounding box center [348, 267] width 97 height 15
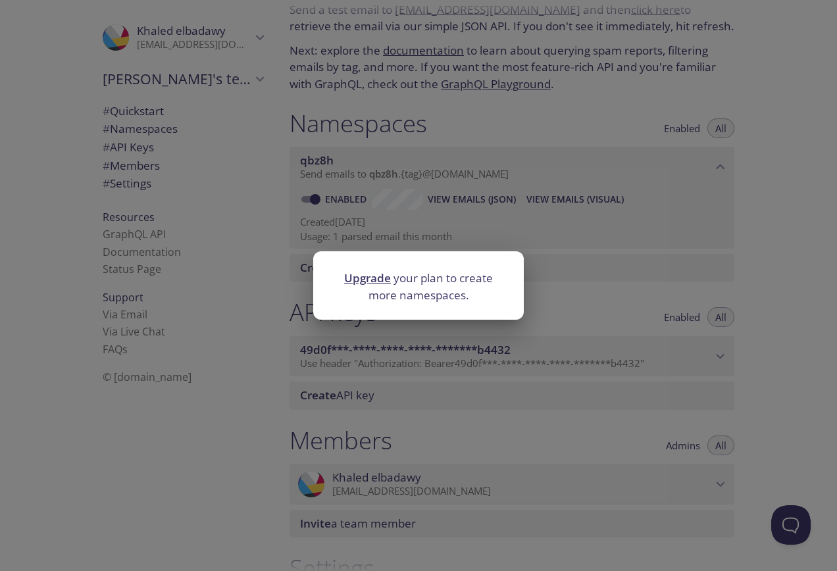
click at [601, 324] on div "Upgrade your plan to create more namespaces." at bounding box center [418, 285] width 837 height 571
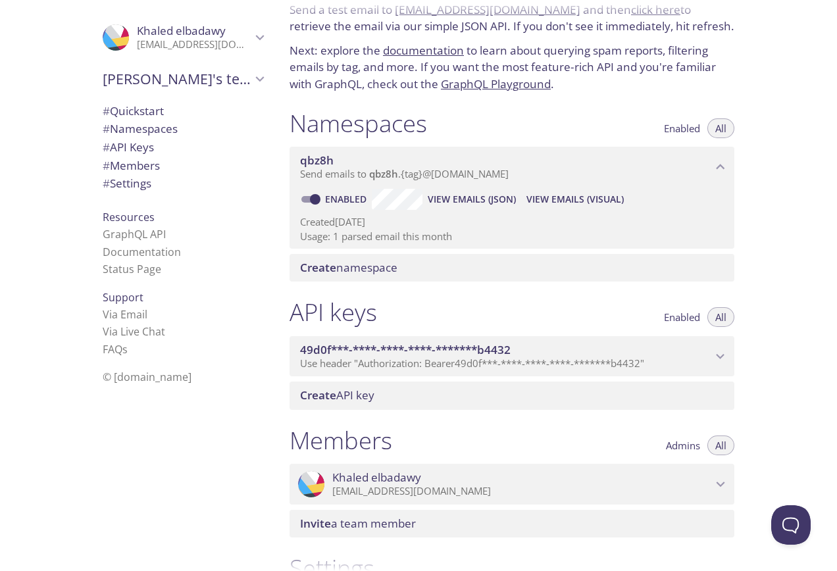
click at [365, 263] on span "Create namespace" at bounding box center [348, 267] width 97 height 15
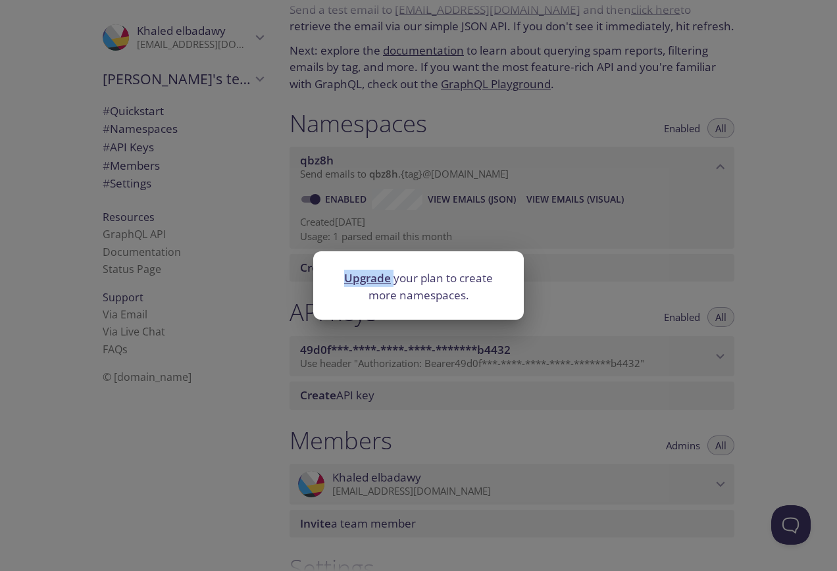
click at [365, 263] on div at bounding box center [418, 260] width 210 height 18
click at [628, 302] on div "Upgrade your plan to create more namespaces." at bounding box center [418, 285] width 837 height 571
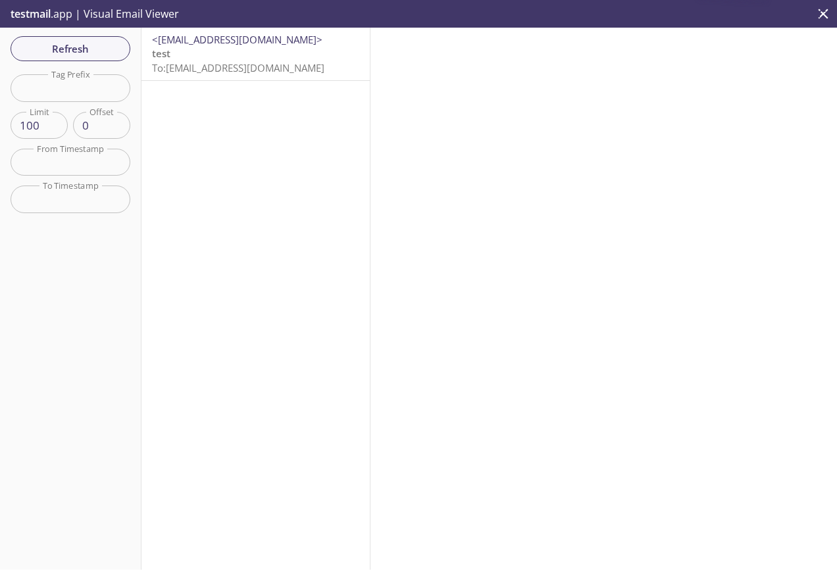
click at [90, 89] on input "text" at bounding box center [71, 87] width 120 height 27
type input "kkk"
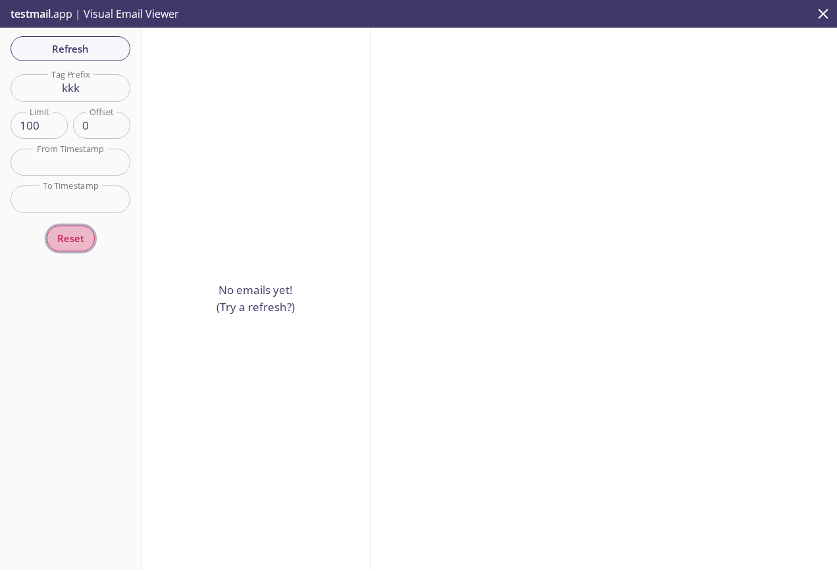
click at [72, 241] on span "Reset" at bounding box center [70, 238] width 27 height 17
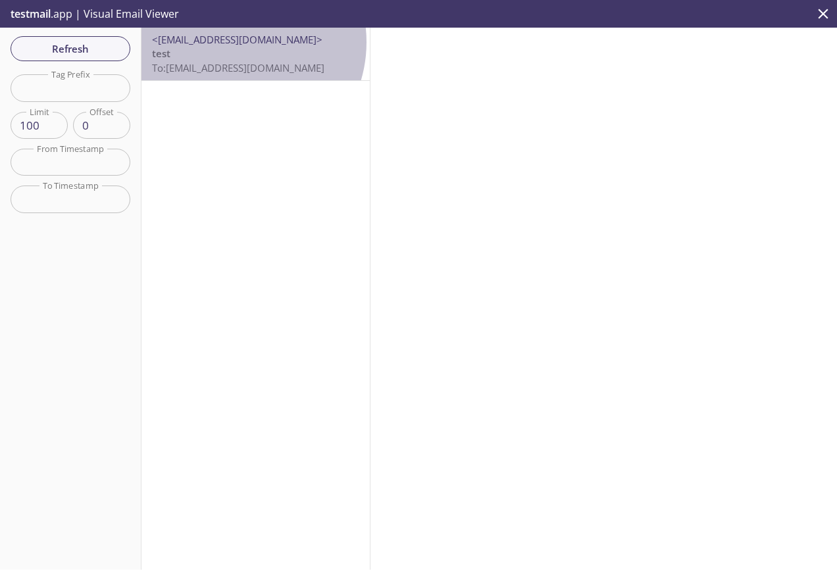
click at [232, 42] on span "<[EMAIL_ADDRESS][DOMAIN_NAME]>" at bounding box center [237, 39] width 170 height 13
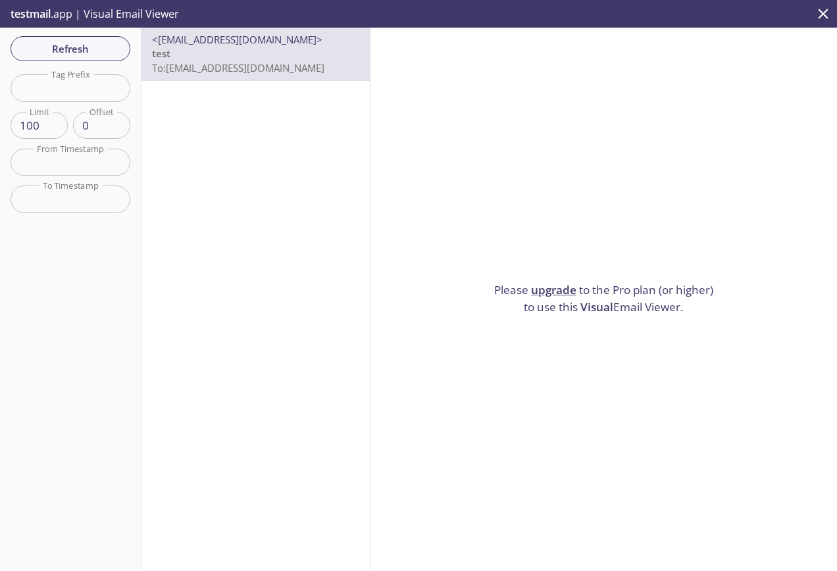
click at [548, 285] on link "upgrade" at bounding box center [553, 289] width 45 height 15
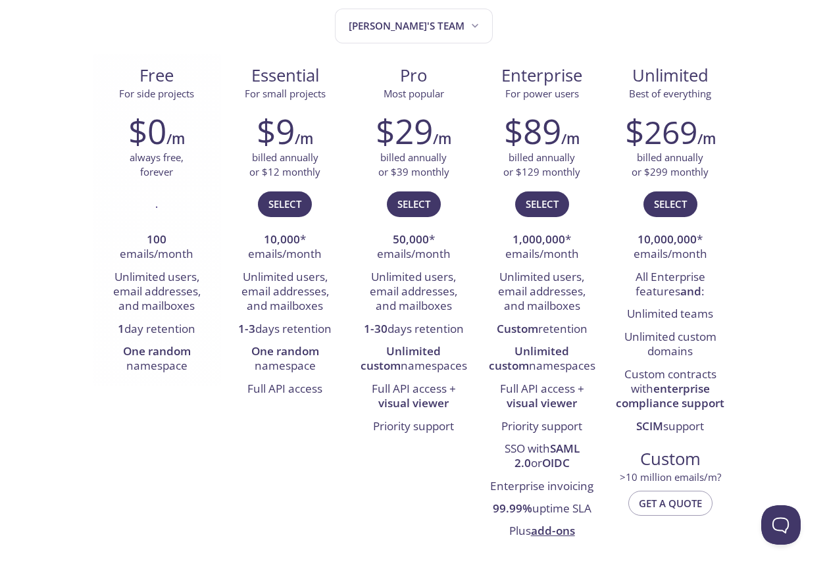
scroll to position [132, 0]
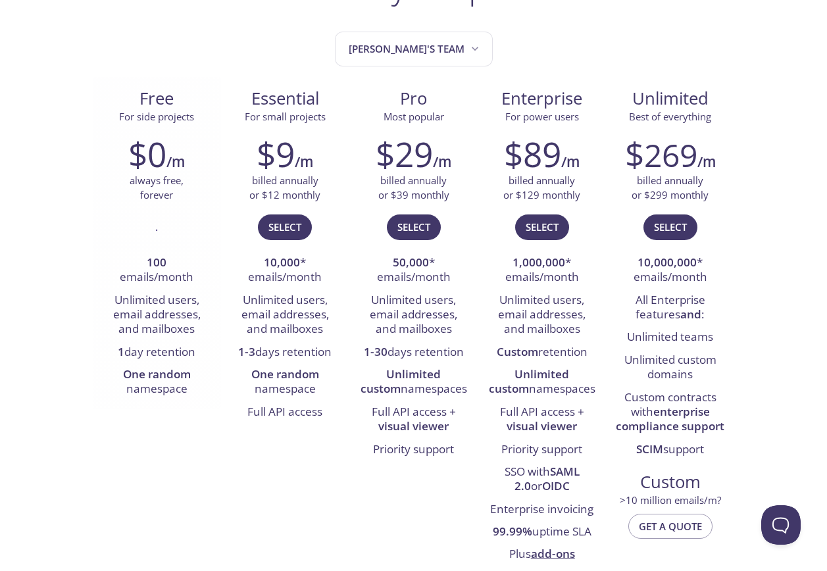
click at [178, 297] on li "Unlimited users, email addresses, and mailboxes" at bounding box center [157, 315] width 109 height 52
drag, startPoint x: 179, startPoint y: 325, endPoint x: 158, endPoint y: 391, distance: 69.7
click at [179, 337] on li "Unlimited users, email addresses, and mailboxes" at bounding box center [157, 315] width 109 height 52
click at [158, 391] on li "One random namespace" at bounding box center [157, 382] width 109 height 37
drag, startPoint x: 158, startPoint y: 391, endPoint x: 146, endPoint y: 178, distance: 214.1
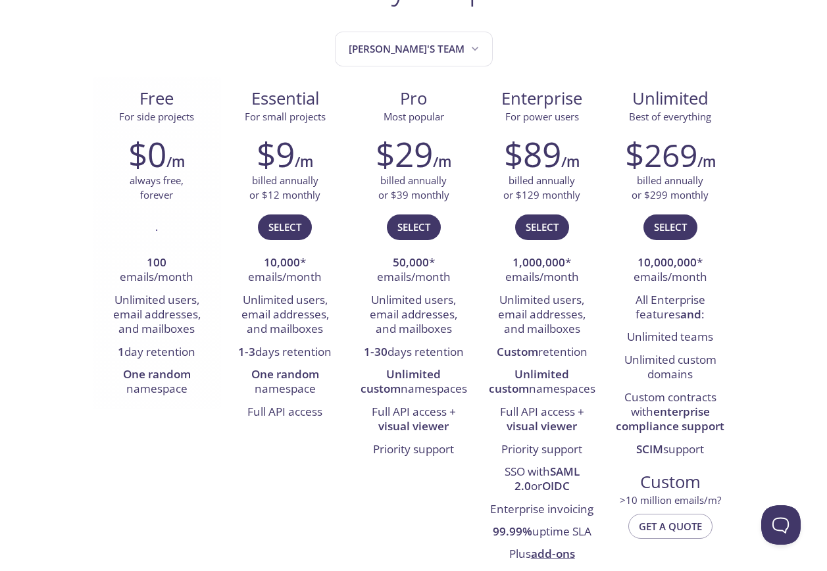
click at [147, 189] on p "always free, forever" at bounding box center [157, 188] width 54 height 28
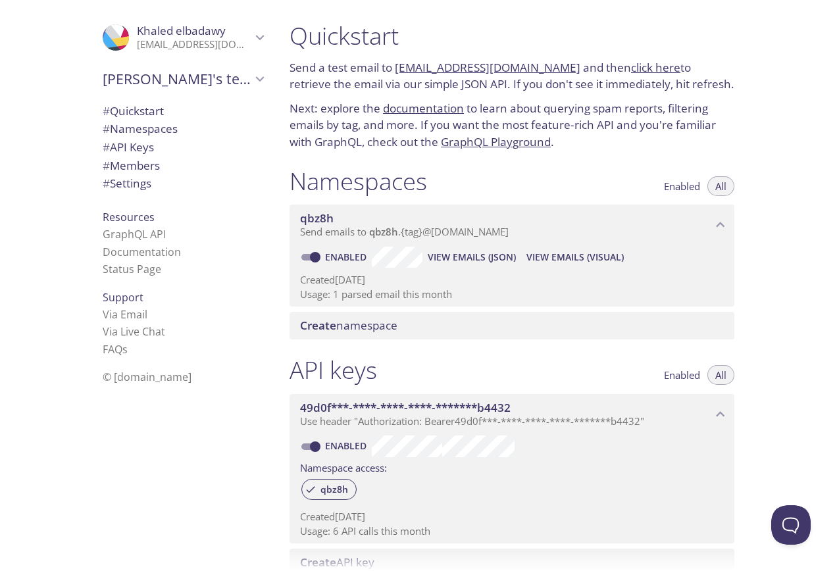
click at [230, 35] on span "Khaled elbadawy" at bounding box center [194, 31] width 114 height 14
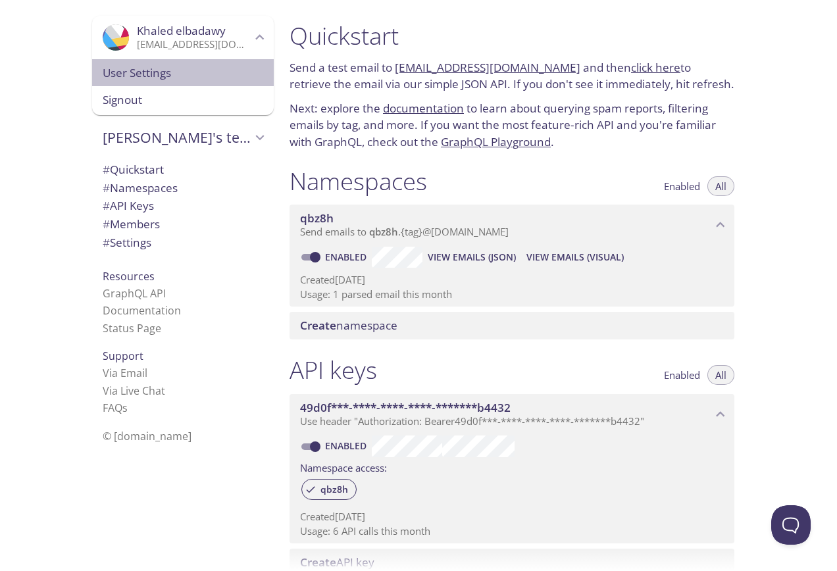
click at [172, 81] on span "User Settings" at bounding box center [183, 72] width 160 height 17
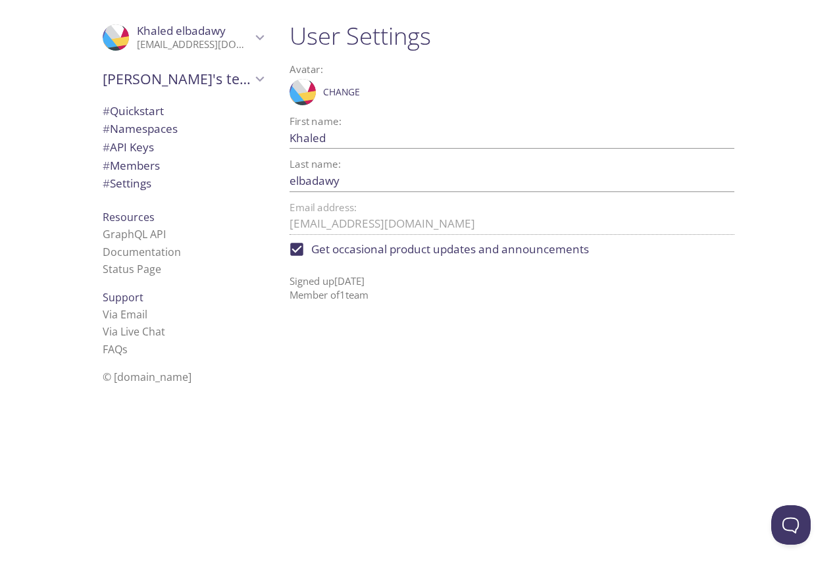
click at [299, 244] on input "Get occasional product updates and announcements" at bounding box center [296, 249] width 29 height 29
checkbox input "false"
